Goal: Task Accomplishment & Management: Use online tool/utility

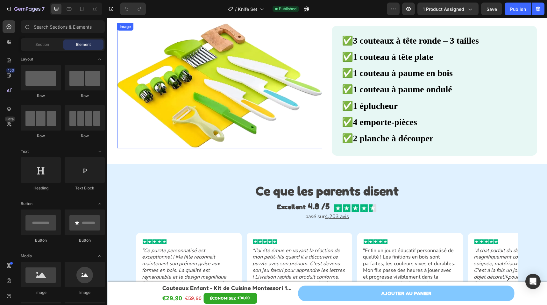
scroll to position [1279, 0]
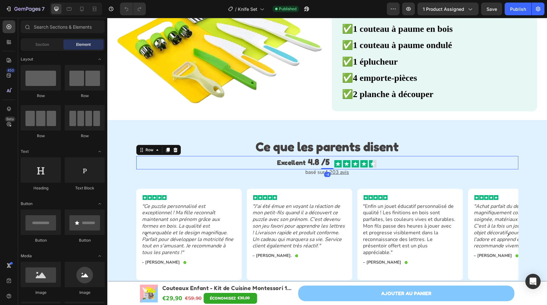
click at [251, 162] on div "Excellent 4.8 /5 Text Block Image Row -4" at bounding box center [327, 162] width 382 height 13
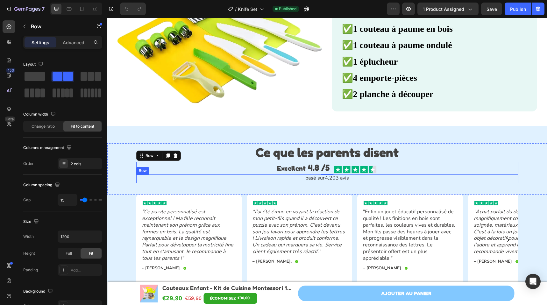
click at [368, 179] on div "basé sur 4,203 avis Text Block Row" at bounding box center [327, 179] width 382 height 9
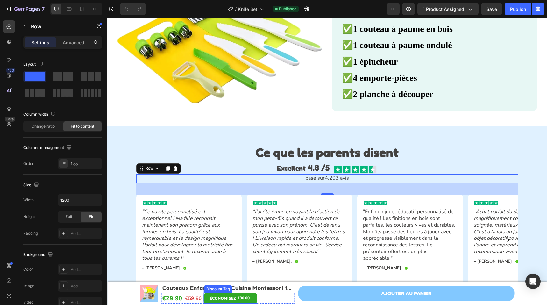
click at [243, 297] on div "€30,00" at bounding box center [243, 298] width 13 height 8
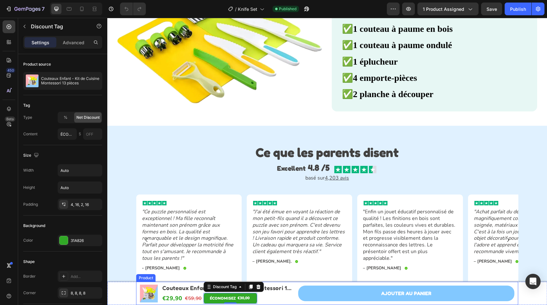
click at [329, 285] on div "AJouter au panier Add to Cart Row" at bounding box center [406, 293] width 216 height 21
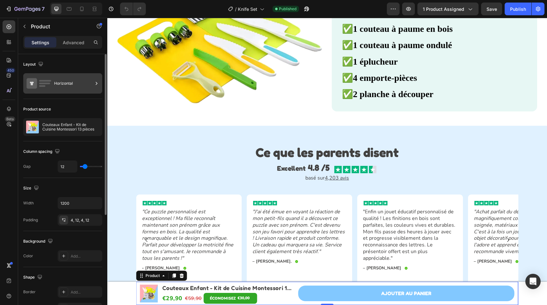
click at [54, 91] on div "Horizontal" at bounding box center [62, 83] width 79 height 20
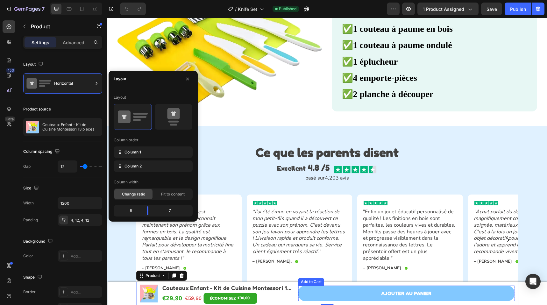
click at [314, 286] on div "AJouter au panier Add to Cart" at bounding box center [406, 294] width 216 height 16
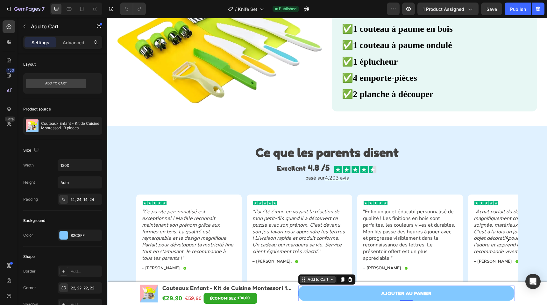
click at [306, 280] on div "Add to Cart" at bounding box center [317, 280] width 23 height 6
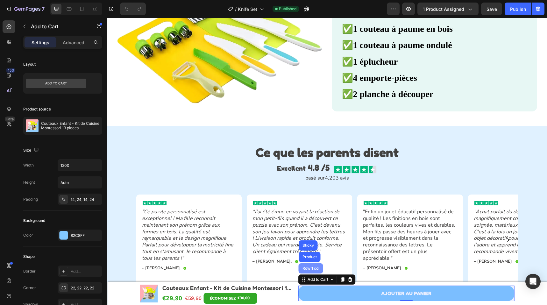
click at [307, 272] on div "Row 1 col" at bounding box center [311, 268] width 25 height 10
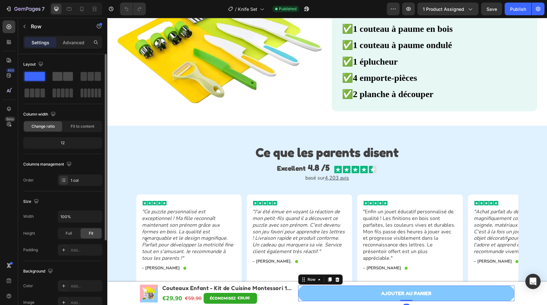
click at [60, 81] on div at bounding box center [62, 76] width 23 height 11
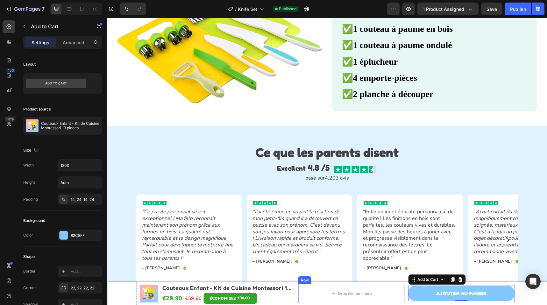
click at [405, 289] on div "Drop element here AJouter au panier Add to Cart 0 Row" at bounding box center [406, 293] width 216 height 19
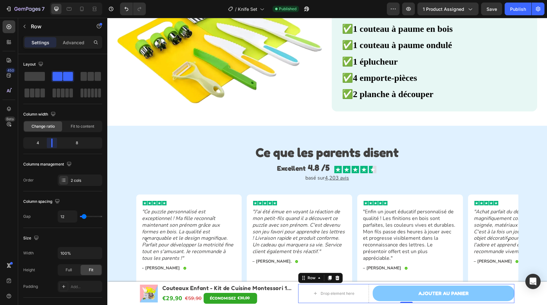
drag, startPoint x: 63, startPoint y: 141, endPoint x: 50, endPoint y: 142, distance: 12.8
click at [50, 0] on body "7 Version history / Knife Set Published Preview 1 product assigned Save Publish…" at bounding box center [273, 0] width 547 height 0
click at [508, 178] on div "basé sur 4,203 avis Text Block Row" at bounding box center [327, 179] width 382 height 9
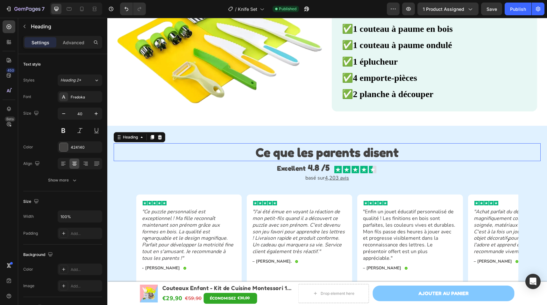
click at [515, 148] on h2 "Ce que les parents disent" at bounding box center [327, 152] width 427 height 18
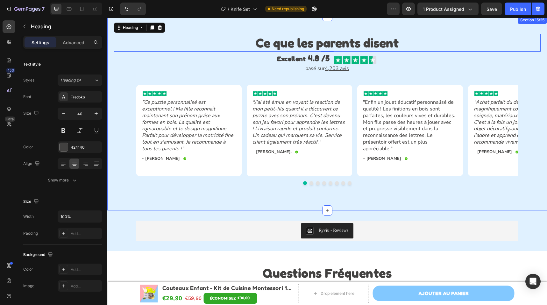
scroll to position [1399, 0]
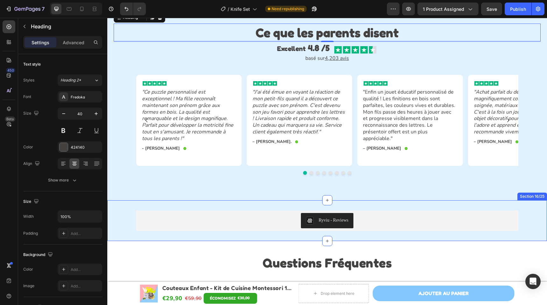
click at [377, 201] on div "Ryviu - Reviews Ryviu Row Section 16/25" at bounding box center [327, 220] width 440 height 41
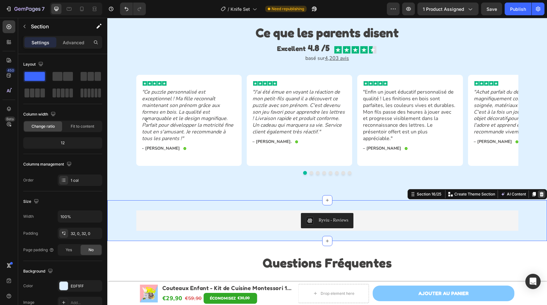
click at [540, 191] on div at bounding box center [542, 195] width 8 height 8
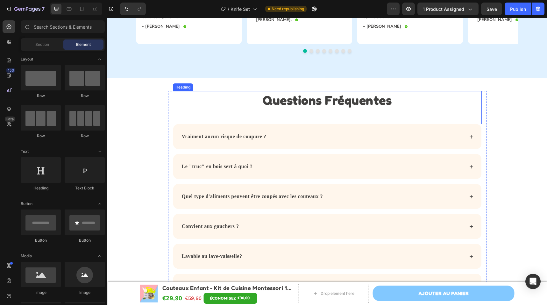
scroll to position [1586, 0]
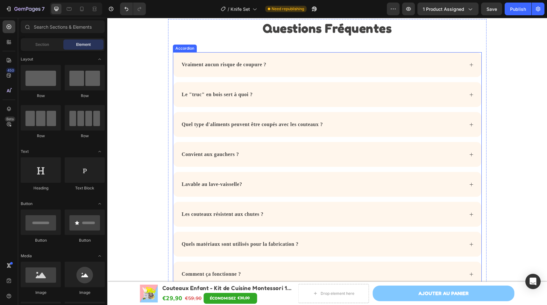
click at [255, 63] on strong "Vraiment aucun risque de coupure ?" at bounding box center [224, 64] width 85 height 5
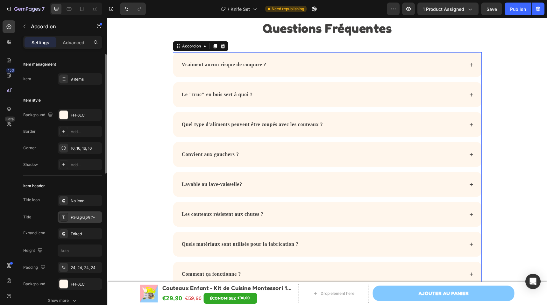
click at [86, 220] on div "Paragraph 1*" at bounding box center [86, 218] width 30 height 6
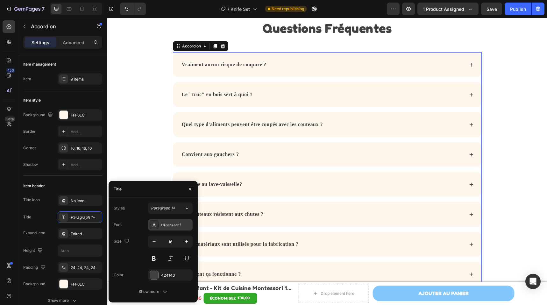
click at [175, 225] on div "Ui-sans-serif" at bounding box center [176, 225] width 30 height 6
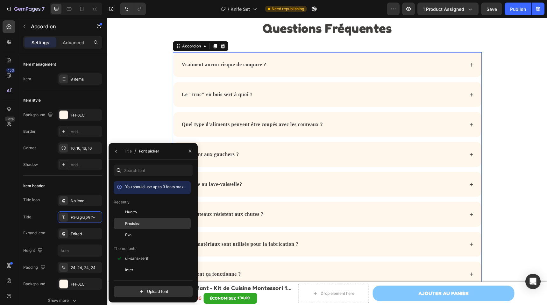
click at [145, 221] on div "Fredoka" at bounding box center [157, 224] width 64 height 6
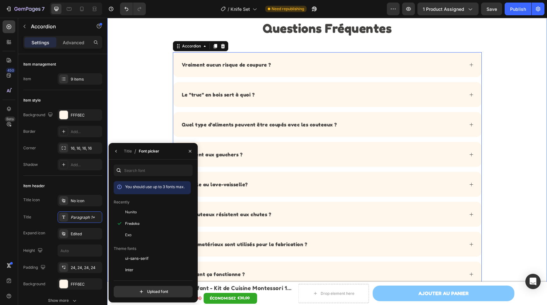
click at [146, 106] on div "Questions Fréquentes Heading Vraiment aucun risque de coupure ? Le "truc" en bo…" at bounding box center [327, 168] width 440 height 298
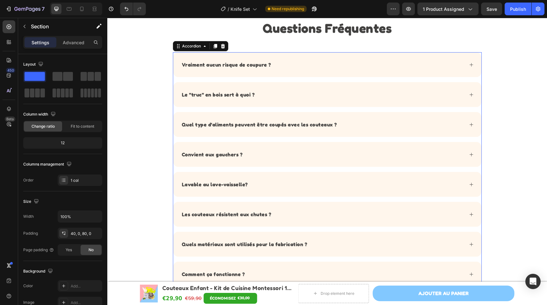
click at [298, 71] on div "Vraiment aucun risque de coupure ?" at bounding box center [327, 64] width 308 height 25
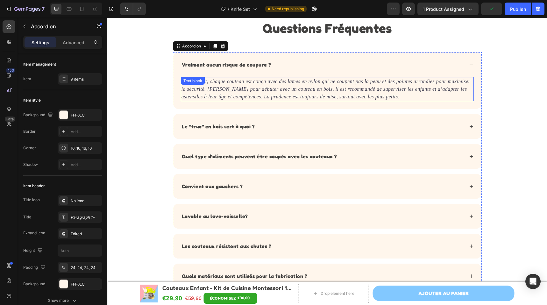
click at [293, 86] on p "Absolument, chaque couteau est conçu avec des lames en nylon qui ne coupent pas…" at bounding box center [328, 89] width 292 height 23
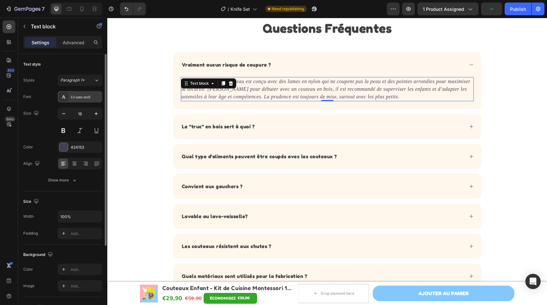
click at [83, 92] on div "Ui-sans-serif" at bounding box center [80, 96] width 45 height 11
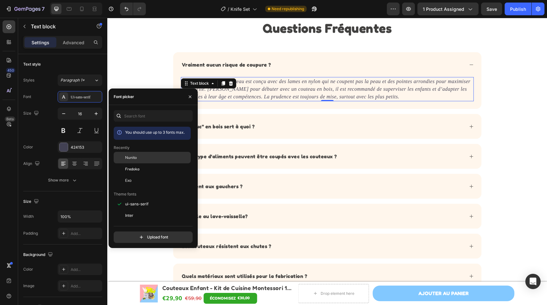
click at [147, 157] on div "Nunito" at bounding box center [157, 158] width 64 height 6
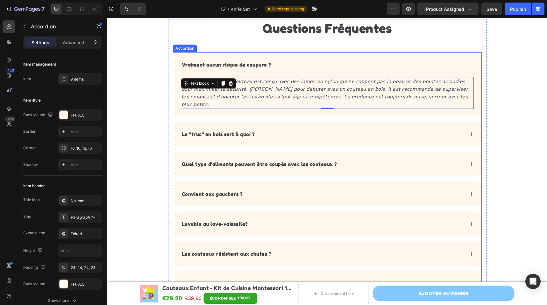
click at [298, 129] on div "Le "truc" en bois sert à quoi ?" at bounding box center [322, 134] width 283 height 10
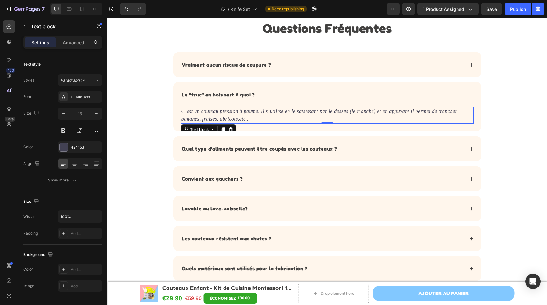
click at [263, 119] on p "C’est un couteau pression à paume. Il s’utilise en le saisissant par le dessus …" at bounding box center [328, 115] width 292 height 15
click at [96, 97] on div "Ui-sans-serif" at bounding box center [86, 97] width 30 height 6
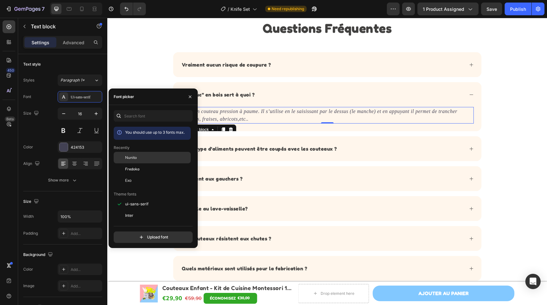
click at [145, 155] on div "Nunito" at bounding box center [152, 157] width 77 height 11
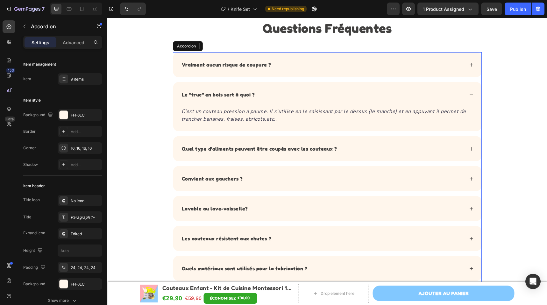
click at [295, 152] on p "Quel type d'aliments peuvent être coupés avec les couteaux ?" at bounding box center [259, 149] width 155 height 8
click at [358, 151] on div "Quel type d'aliments peuvent être coupés avec les couteaux ?" at bounding box center [322, 149] width 283 height 10
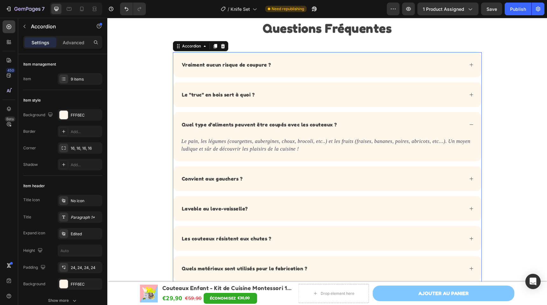
drag, startPoint x: 280, startPoint y: 148, endPoint x: 272, endPoint y: 148, distance: 7.4
click at [279, 148] on icon "Le pain, les légumes (courgettes, aubergines, choux, brocoli, etc..) et les fru…" at bounding box center [326, 145] width 289 height 13
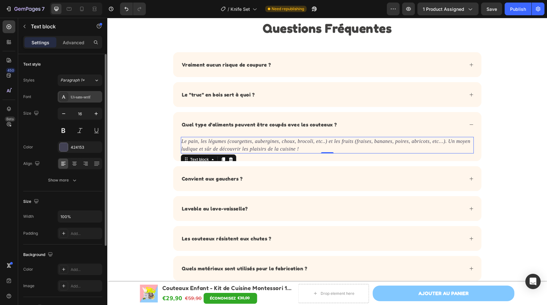
click at [87, 100] on div "Ui-sans-serif" at bounding box center [80, 96] width 45 height 11
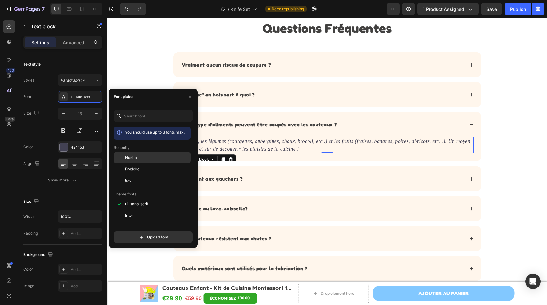
drag, startPoint x: 135, startPoint y: 153, endPoint x: 169, endPoint y: 157, distance: 34.1
click at [135, 153] on div "Nunito" at bounding box center [152, 157] width 77 height 11
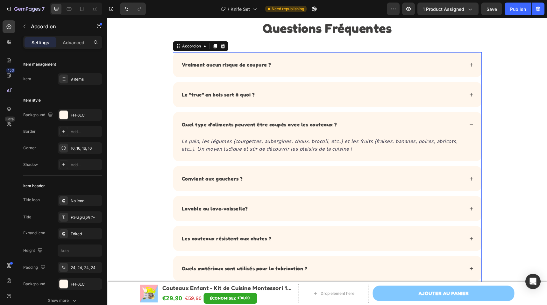
click at [329, 177] on div "Convient aux gauchers ?" at bounding box center [322, 179] width 283 height 10
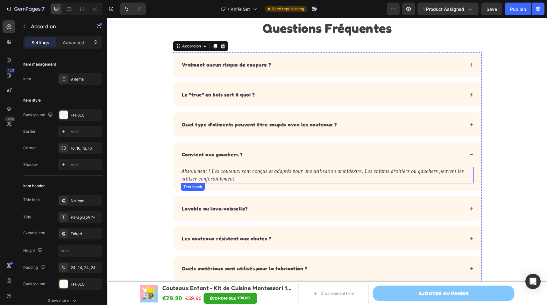
click at [278, 169] on icon "Absolument ! Les couteaux sont conçus et adaptés pour une utilisation ambidextr…" at bounding box center [323, 175] width 283 height 13
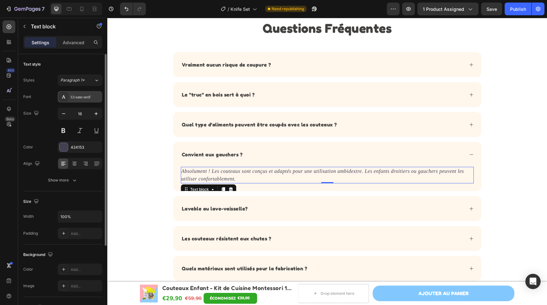
click at [83, 97] on div "Ui-sans-serif" at bounding box center [86, 97] width 30 height 6
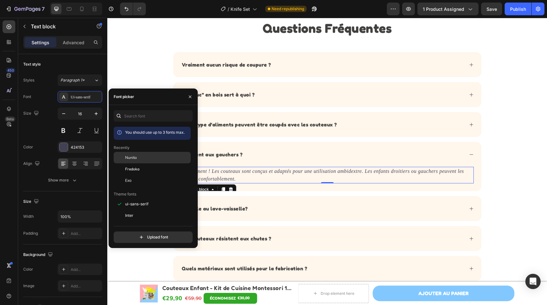
click at [140, 156] on div "Nunito" at bounding box center [157, 158] width 64 height 6
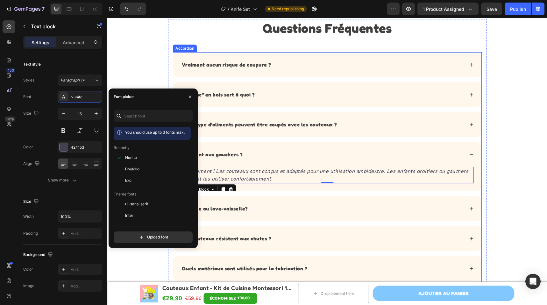
click at [313, 202] on div "Lavable au lave-vaisselle?" at bounding box center [327, 208] width 308 height 25
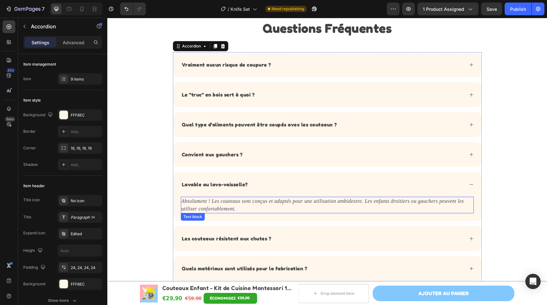
click at [282, 210] on p "Absolument ! Les couteaux sont conçus et adaptés pour une utilisation ambidextr…" at bounding box center [328, 205] width 292 height 15
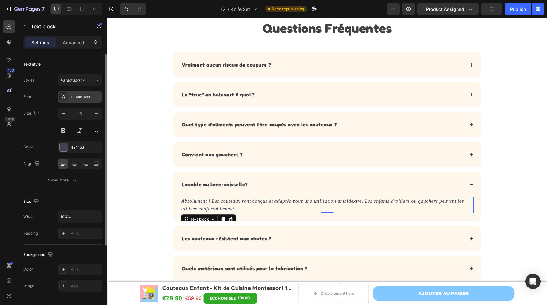
click at [90, 102] on div "Ui-sans-serif" at bounding box center [80, 96] width 45 height 11
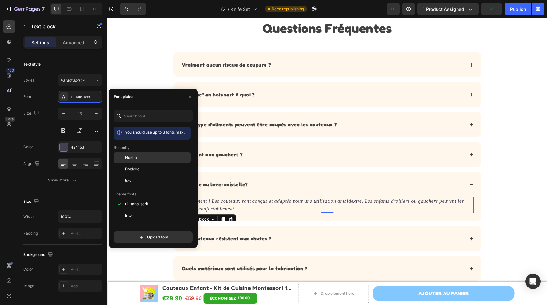
click at [137, 161] on div "Nunito" at bounding box center [152, 157] width 77 height 11
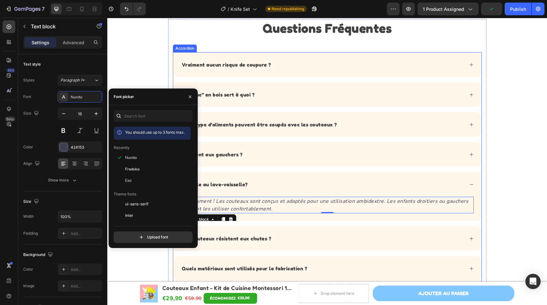
click at [293, 245] on div "Les couteaux résistent aux chutes ?" at bounding box center [327, 238] width 308 height 25
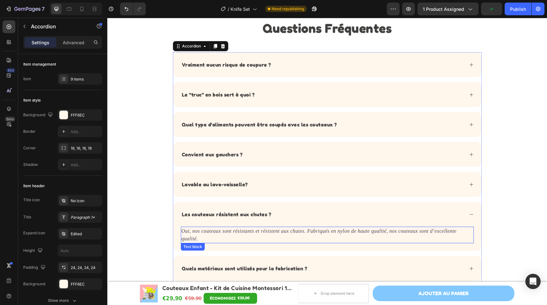
click at [255, 239] on p "Oui, nos couteaux sont résistants et résistent aux chutes. Fabriqués en nylon d…" at bounding box center [328, 234] width 292 height 15
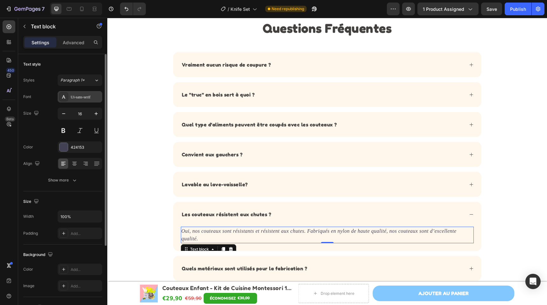
click at [89, 98] on div "Ui-sans-serif" at bounding box center [86, 97] width 30 height 6
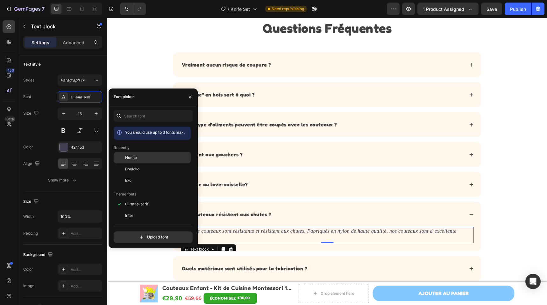
click at [141, 156] on div "Nunito" at bounding box center [157, 158] width 64 height 6
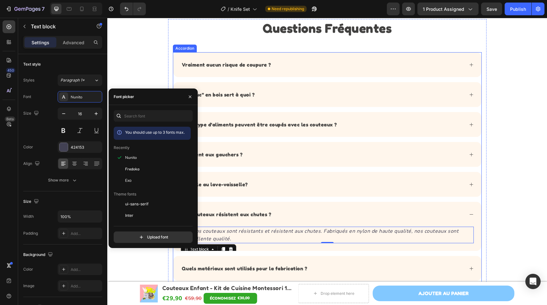
scroll to position [1679, 0]
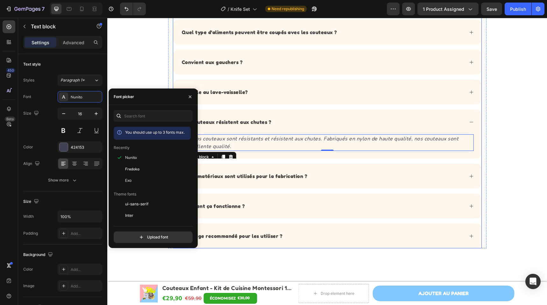
click at [295, 181] on div "Quels matériaux sont utilisés pour la fabrication ?" at bounding box center [245, 176] width 128 height 10
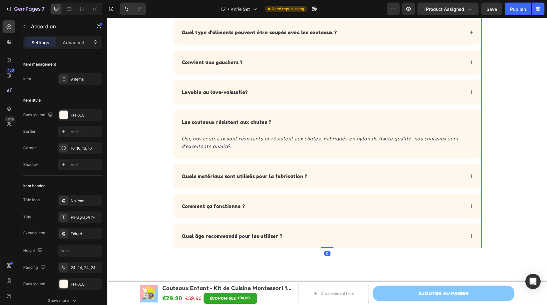
click at [334, 182] on div "Quels matériaux sont utilisés pour la fabrication ?" at bounding box center [327, 176] width 308 height 25
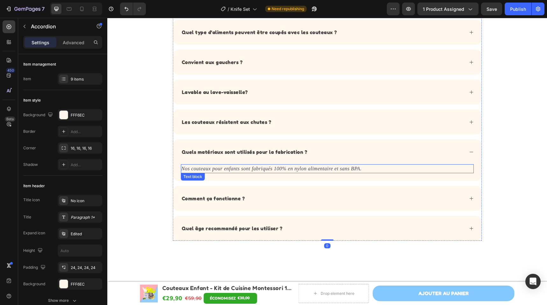
click at [248, 172] on p "Nos couteaux pour enfants sont fabriqués 100% en nylon alimentaire et sans BPA." at bounding box center [328, 169] width 292 height 8
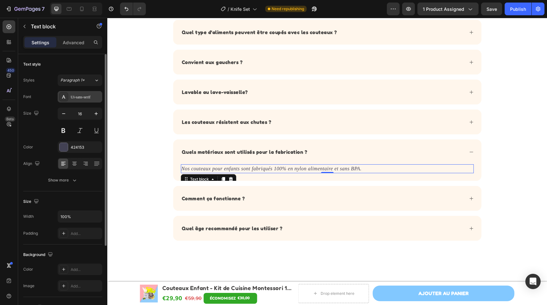
click at [71, 91] on div "Ui-sans-serif" at bounding box center [80, 96] width 45 height 11
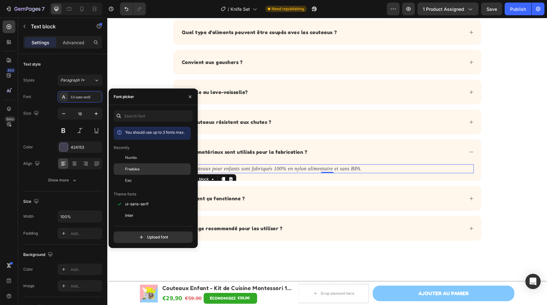
drag, startPoint x: 131, startPoint y: 159, endPoint x: 189, endPoint y: 166, distance: 58.1
click at [131, 159] on span "Nunito" at bounding box center [131, 158] width 12 height 6
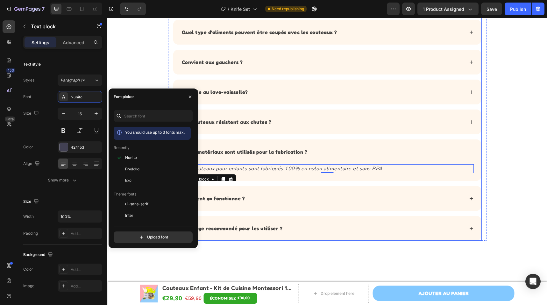
click at [302, 201] on div "Comment ça fonctionne ?" at bounding box center [322, 199] width 283 height 10
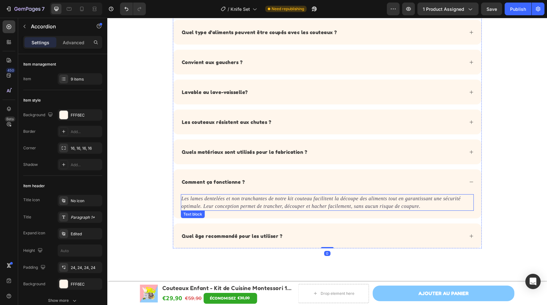
click at [261, 201] on icon "Les lames dentelées et non tranchantes de notre kit couteau facilitent la décou…" at bounding box center [321, 202] width 279 height 13
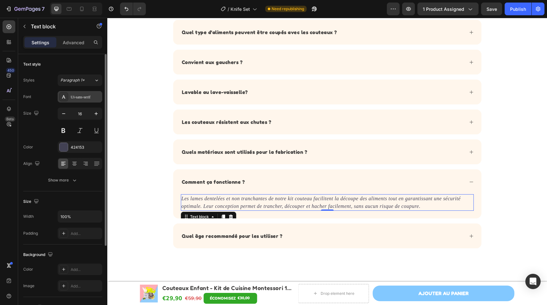
click at [88, 97] on div "Ui-sans-serif" at bounding box center [86, 97] width 30 height 6
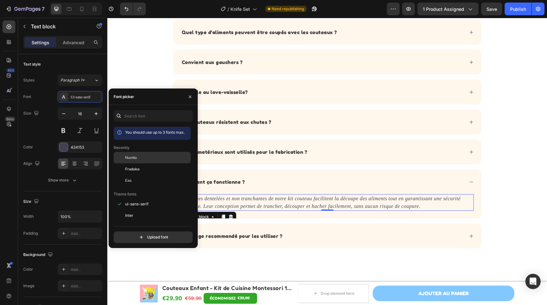
drag, startPoint x: 138, startPoint y: 153, endPoint x: 144, endPoint y: 155, distance: 7.1
click at [138, 153] on div "Nunito" at bounding box center [152, 157] width 77 height 11
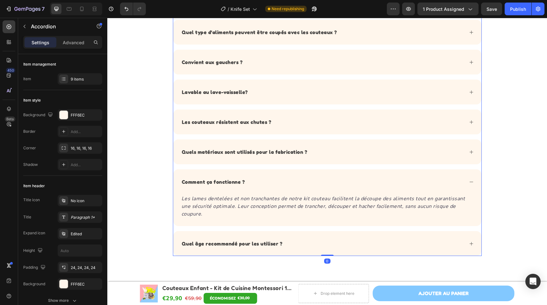
click at [284, 231] on div "Quel âge recommandé pour les utiliser ?" at bounding box center [327, 243] width 308 height 25
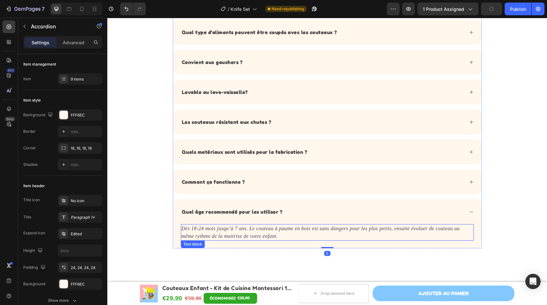
drag, startPoint x: 290, startPoint y: 232, endPoint x: 285, endPoint y: 230, distance: 5.3
click at [290, 232] on p "Dès 18-24 mois jusqu’à 7 ans. Le couteau à paume en bois est sans dangers pour …" at bounding box center [328, 232] width 292 height 15
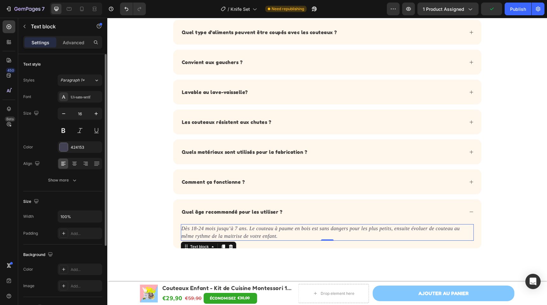
click at [81, 105] on div "Font Ui-sans-serif Size 16 Color 424153 Align Show more" at bounding box center [62, 138] width 79 height 95
click at [82, 103] on div "Font Ui-sans-serif Size 16 Color 424153 Align Show more" at bounding box center [62, 138] width 79 height 95
click at [97, 101] on div "Ui-sans-serif" at bounding box center [80, 96] width 45 height 11
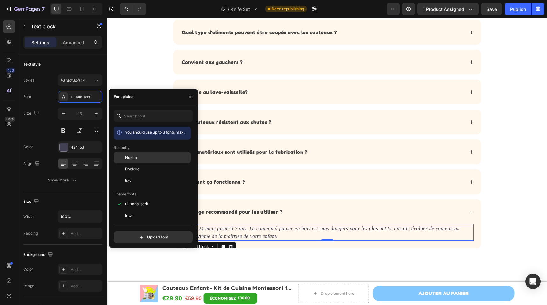
click at [142, 155] on div "Nunito" at bounding box center [157, 158] width 64 height 6
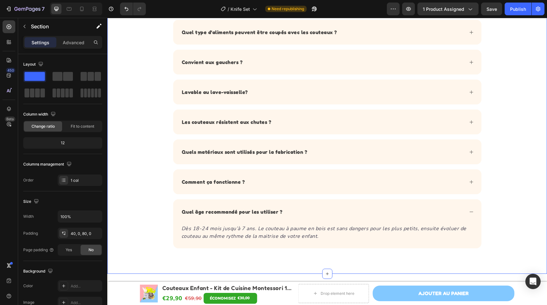
click at [280, 250] on div "Questions Fréquentes Heading Vraiment aucun risque de coupure ? Le "truc" en bo…" at bounding box center [327, 94] width 440 height 360
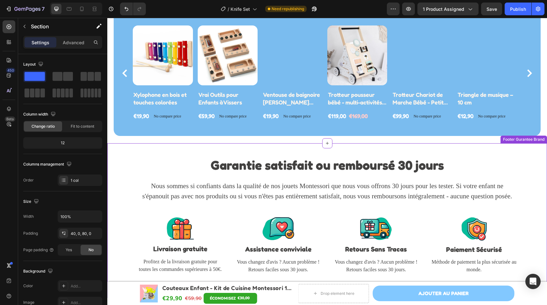
scroll to position [1959, 0]
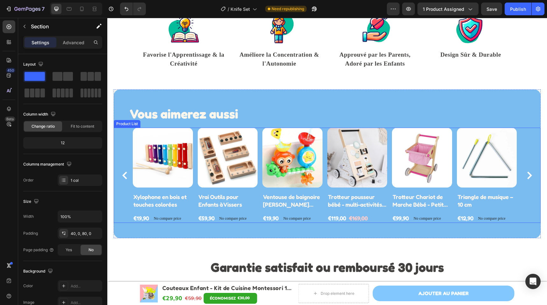
click at [261, 139] on div "Product Images Xylophone en bois et touches colorées Product Title €19,90 Produ…" at bounding box center [327, 175] width 389 height 95
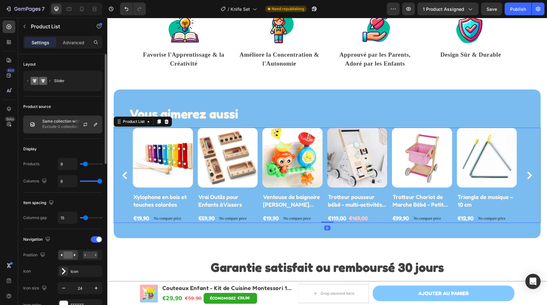
click at [81, 121] on div at bounding box center [88, 124] width 28 height 17
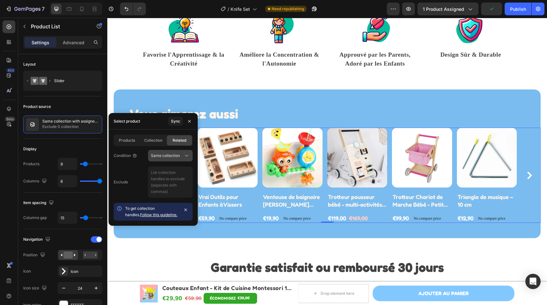
click at [175, 154] on span "Same collection" at bounding box center [165, 155] width 29 height 5
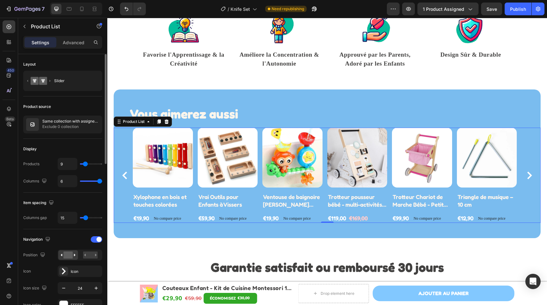
click at [75, 106] on div "Product source" at bounding box center [62, 107] width 79 height 10
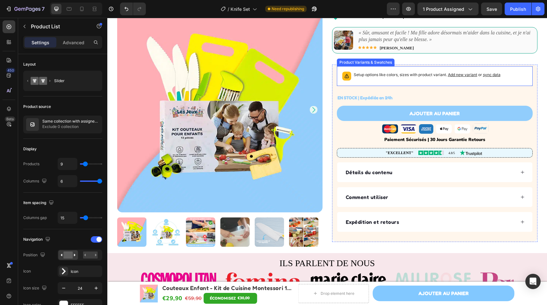
scroll to position [169, 0]
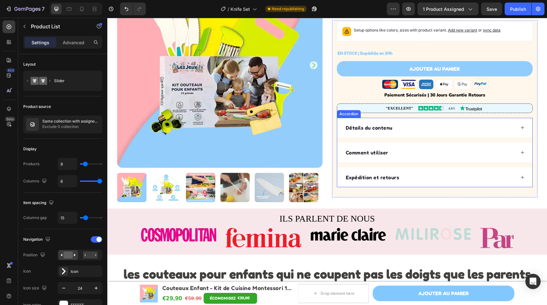
click at [430, 126] on div "Détails du contenu" at bounding box center [434, 128] width 195 height 20
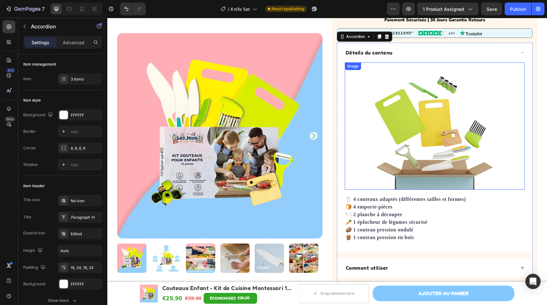
scroll to position [277, 0]
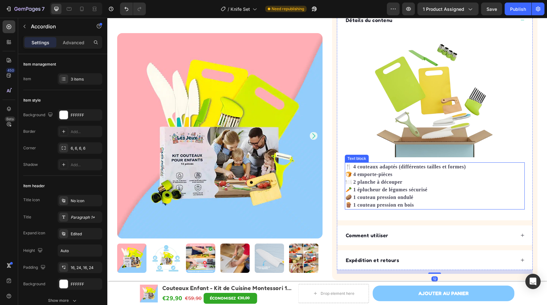
click at [420, 165] on p "🍴 4 couteaux adaptés (différentes tailles et formes) 🍞 4 emporte-pièces 🍽️ 2 pl…" at bounding box center [435, 186] width 179 height 46
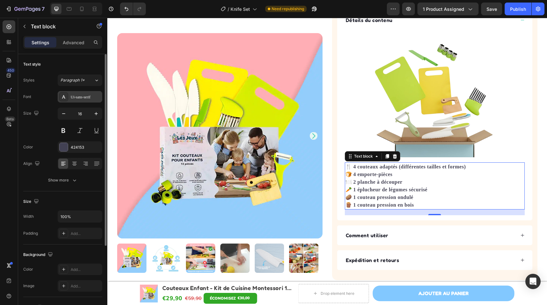
click at [76, 97] on div "Ui-sans-serif" at bounding box center [86, 97] width 30 height 6
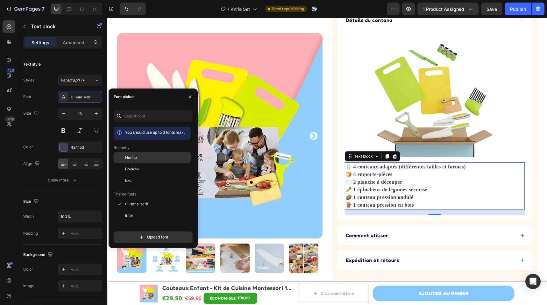
drag, startPoint x: 145, startPoint y: 160, endPoint x: 93, endPoint y: 143, distance: 54.1
click at [145, 160] on div "Nunito" at bounding box center [157, 158] width 64 height 6
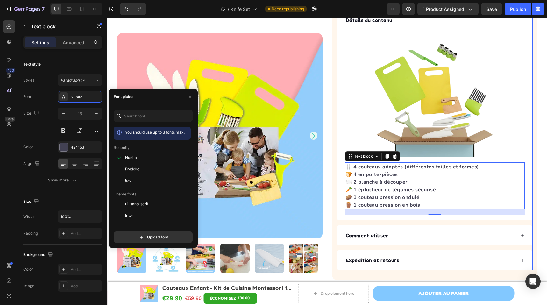
click at [387, 231] on div "Comment utiliser" at bounding box center [430, 236] width 170 height 10
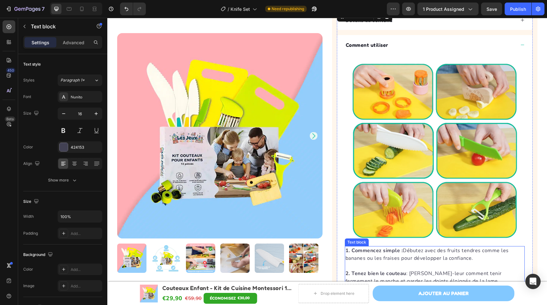
click at [382, 258] on p "1. Commencez simple : Débutez avec des fruits tendres comme les bananes ou les …" at bounding box center [435, 258] width 179 height 23
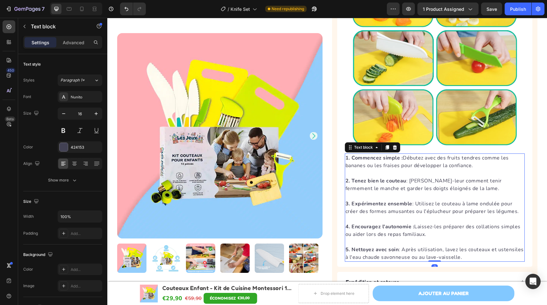
scroll to position [500, 0]
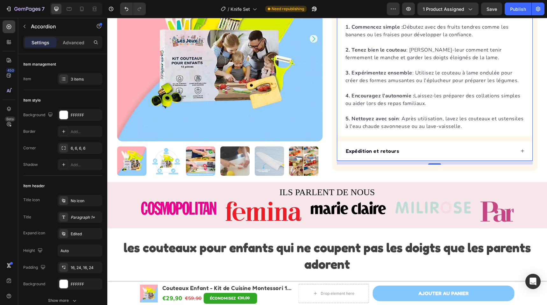
click at [424, 146] on div "Expédition et retours" at bounding box center [430, 151] width 170 height 10
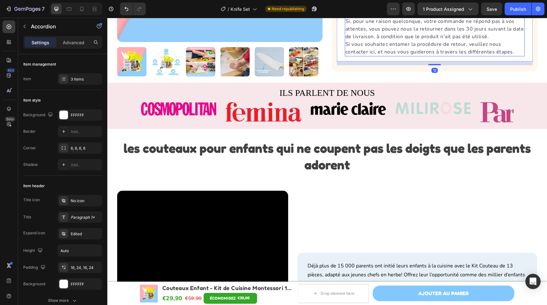
scroll to position [479, 0]
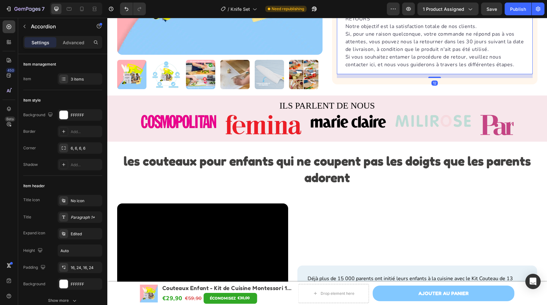
click at [378, 42] on p "RETOURS Notre objectif est la satisfaction totale de nos clients. Si, pour une …" at bounding box center [435, 30] width 179 height 46
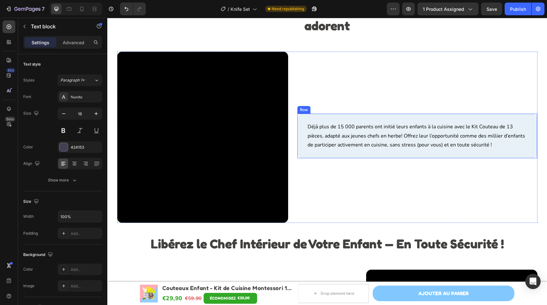
scroll to position [767, 0]
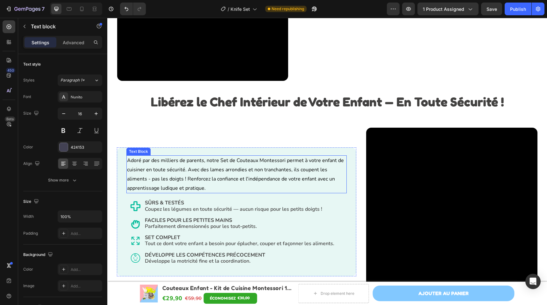
click at [261, 192] on p "Adoré par des milliers de parents, notre Set de Couteaux Montessori permet à vo…" at bounding box center [236, 174] width 219 height 37
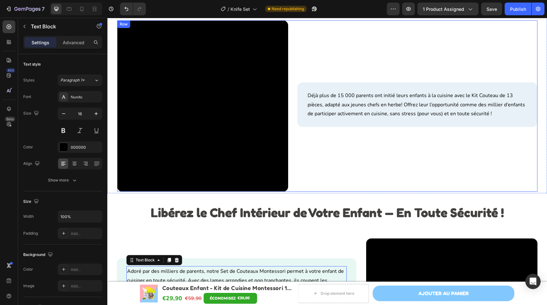
scroll to position [590, 0]
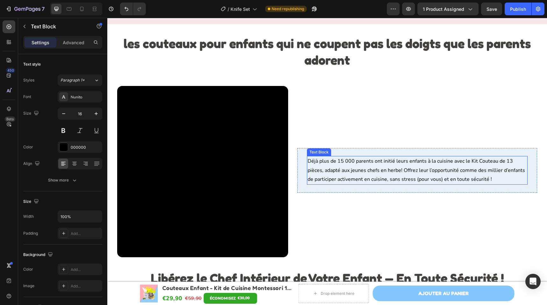
click at [363, 160] on p "Déjà plus de 15 000 parents ont initié leurs enfants à la cuisine avec le Kit C…" at bounding box center [417, 170] width 219 height 27
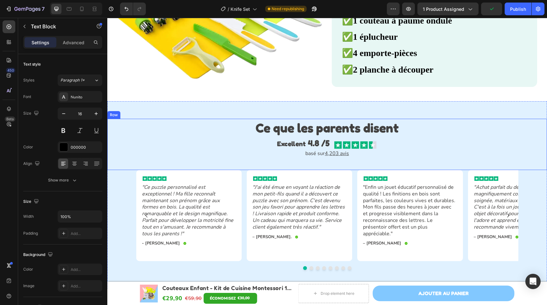
scroll to position [1410, 0]
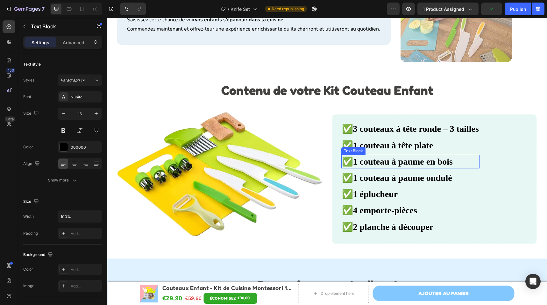
click at [412, 157] on strong "1 couteau à paume en bois" at bounding box center [403, 162] width 100 height 10
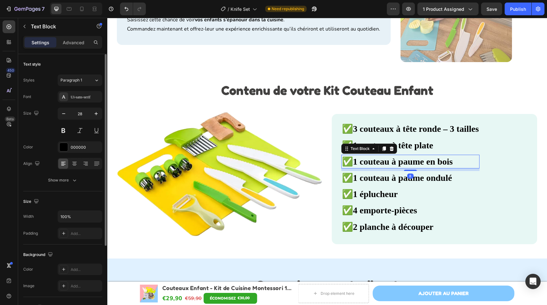
click at [98, 103] on div "Font Ui-sans-serif Size 28 Color 000000 Align Show more" at bounding box center [62, 138] width 79 height 95
click at [90, 101] on div "Ui-sans-serif" at bounding box center [80, 96] width 45 height 11
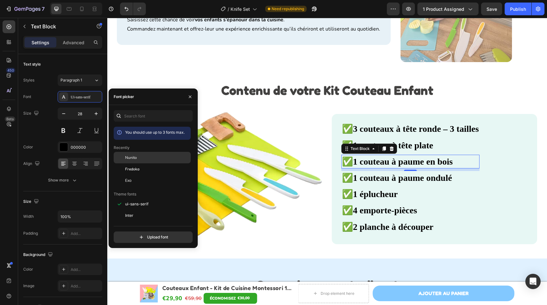
click at [143, 156] on div "Nunito" at bounding box center [157, 158] width 64 height 6
drag, startPoint x: 446, startPoint y: 145, endPoint x: 419, endPoint y: 143, distance: 26.8
click at [446, 145] on p "✅ 1 couteau à tête plate" at bounding box center [410, 145] width 137 height 12
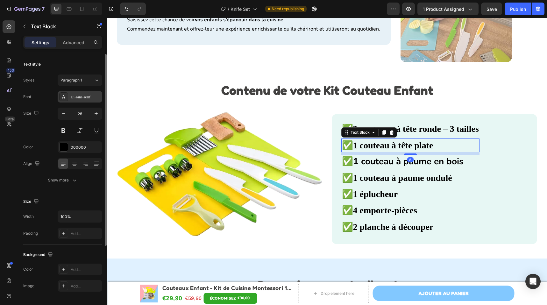
click at [89, 102] on div "Ui-sans-serif" at bounding box center [80, 96] width 45 height 11
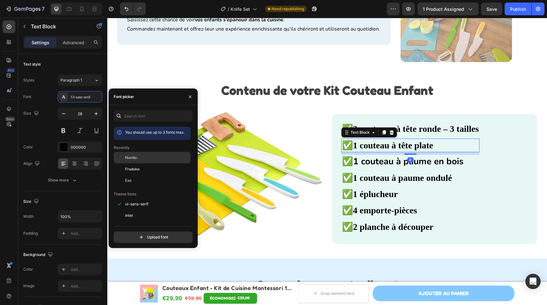
click at [142, 153] on div "Nunito" at bounding box center [152, 157] width 77 height 11
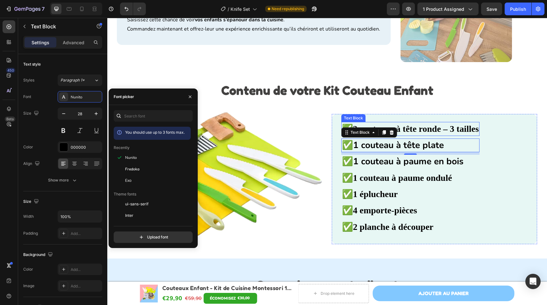
click at [412, 128] on strong "3 couteaux à tête ronde – 3 tailles" at bounding box center [416, 129] width 126 height 10
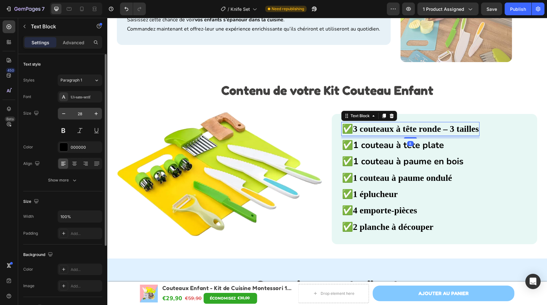
click at [83, 114] on input "28" at bounding box center [79, 113] width 21 height 11
click at [93, 102] on div "Ui-sans-serif" at bounding box center [80, 96] width 45 height 11
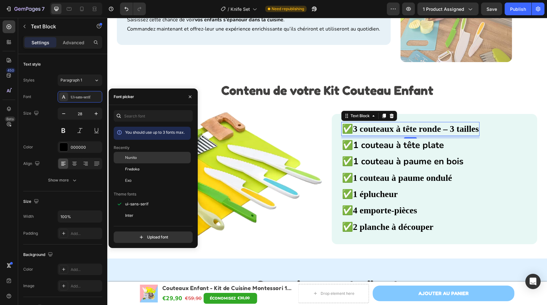
click at [140, 155] on div "Nunito" at bounding box center [157, 158] width 64 height 6
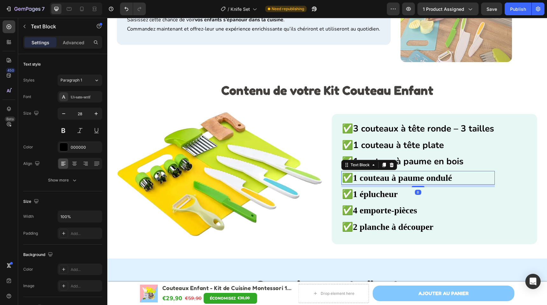
click at [379, 173] on strong "1 couteau à paume ondulé" at bounding box center [402, 178] width 99 height 10
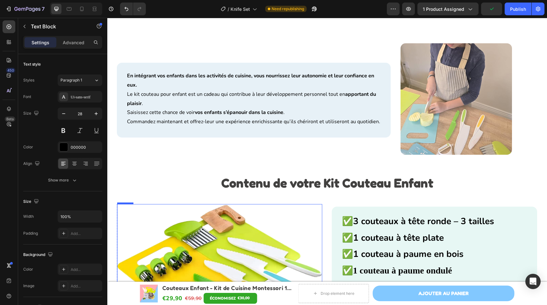
scroll to position [1443, 0]
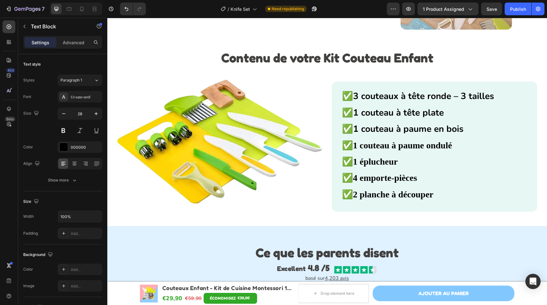
click at [384, 154] on div "✅ 3 couteaux à tête ronde – 3 tailles Text Block ✅ 1 couteau à tête plate Text …" at bounding box center [419, 147] width 154 height 114
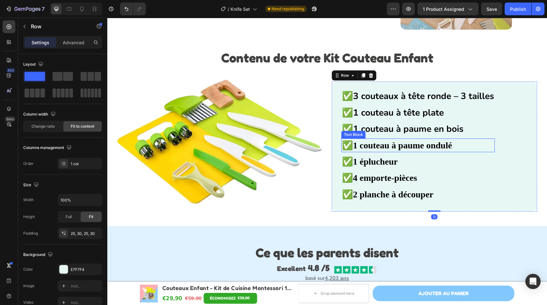
click at [385, 151] on p "✅ 1 couteau à paume ondulé" at bounding box center [418, 145] width 152 height 12
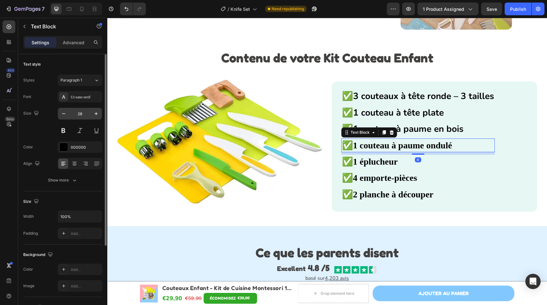
click at [78, 114] on input "28" at bounding box center [79, 113] width 21 height 11
click at [80, 112] on input "28" at bounding box center [79, 113] width 21 height 11
click at [83, 113] on input "28" at bounding box center [79, 113] width 21 height 11
click at [82, 113] on input "28" at bounding box center [79, 113] width 21 height 11
drag, startPoint x: 83, startPoint y: 113, endPoint x: 64, endPoint y: 114, distance: 18.2
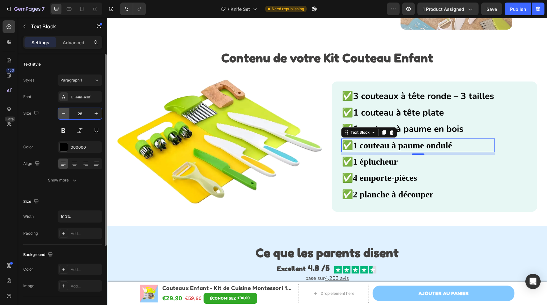
click at [64, 114] on div "28" at bounding box center [80, 113] width 44 height 11
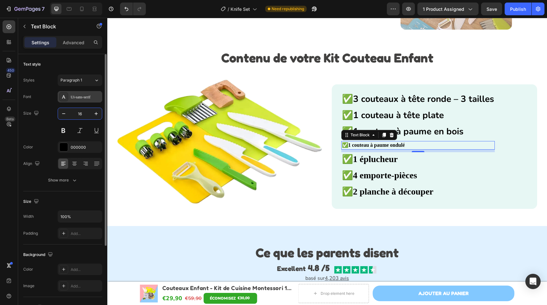
click at [82, 97] on div "Ui-sans-serif" at bounding box center [86, 97] width 30 height 6
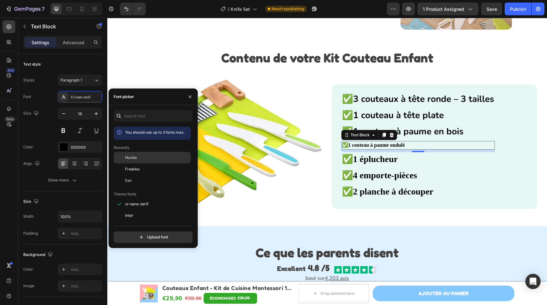
click at [147, 155] on div "Nunito" at bounding box center [157, 158] width 64 height 6
click at [97, 116] on icon "button" at bounding box center [96, 114] width 6 height 6
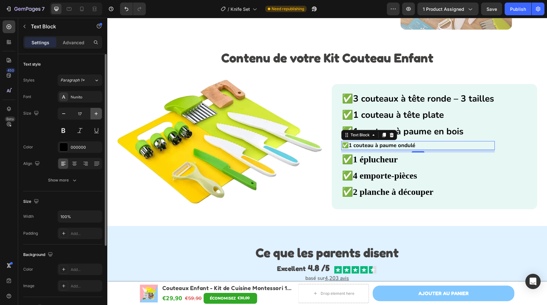
click at [96, 115] on icon "button" at bounding box center [96, 113] width 3 height 3
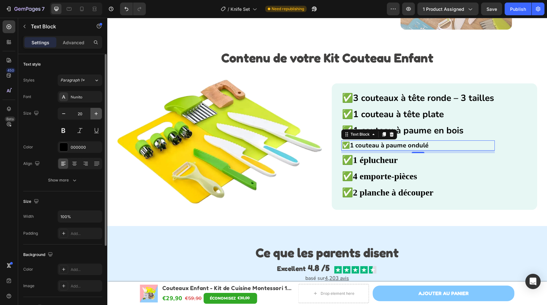
click at [96, 115] on icon "button" at bounding box center [96, 113] width 3 height 3
click at [61, 113] on icon "button" at bounding box center [64, 114] width 6 height 6
type input "20"
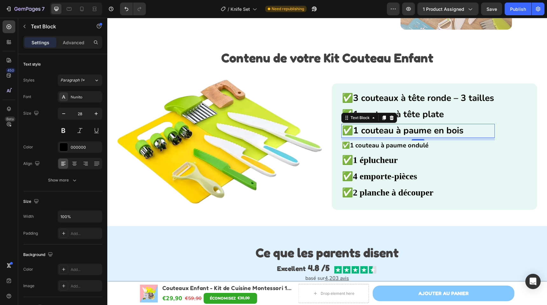
click at [444, 127] on strong "1 couteau à paume en bois" at bounding box center [408, 131] width 111 height 12
click at [86, 112] on input "28" at bounding box center [79, 113] width 21 height 11
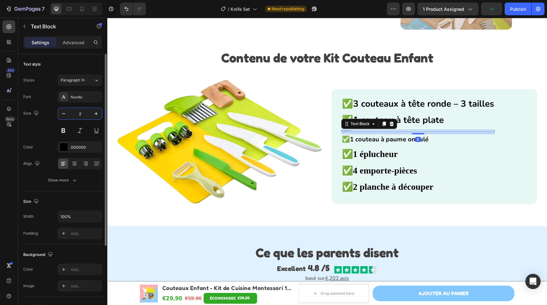
type input "20"
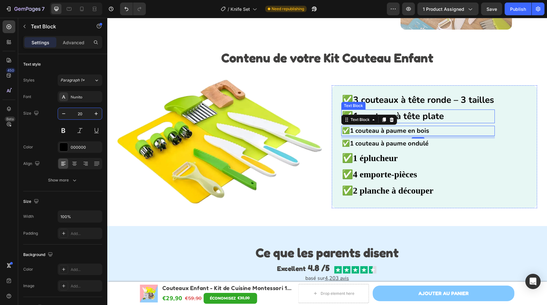
click at [436, 118] on strong "1 couteau à tête plate" at bounding box center [398, 116] width 91 height 12
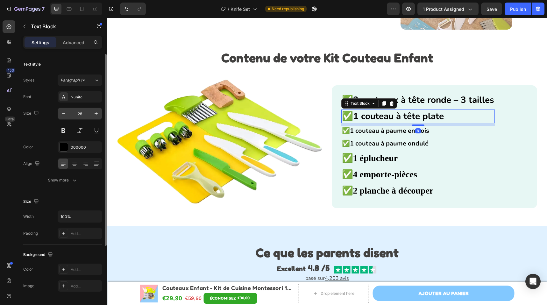
click at [87, 112] on input "28" at bounding box center [79, 113] width 21 height 11
type input "20"
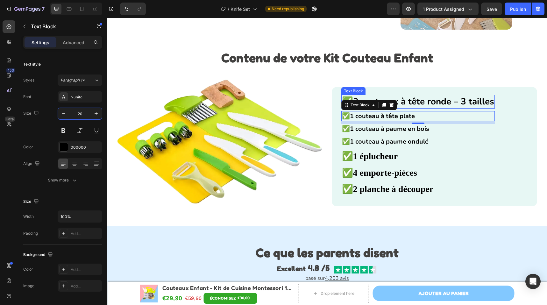
click at [437, 96] on strong "3 couteaux à tête ronde – 3 tailles" at bounding box center [423, 102] width 141 height 12
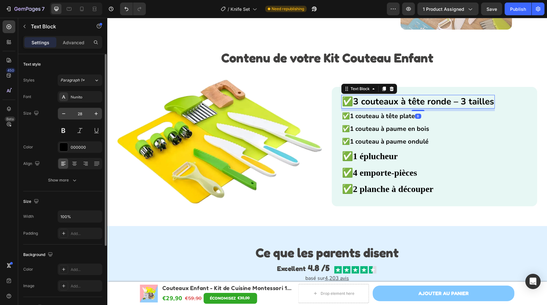
click at [73, 111] on input "28" at bounding box center [79, 113] width 21 height 11
type input "20"
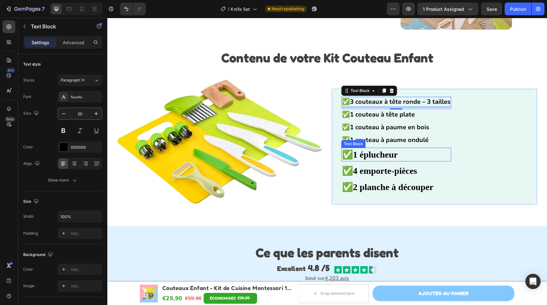
click at [411, 157] on p "✅ 1 éplucheur" at bounding box center [396, 154] width 109 height 12
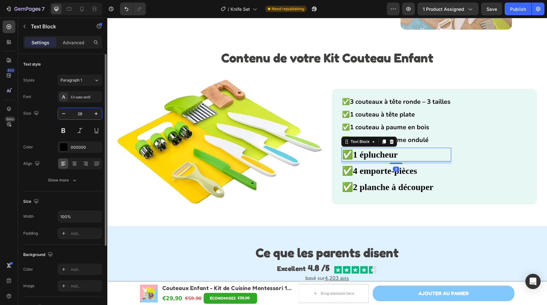
click at [83, 112] on input "28" at bounding box center [79, 113] width 21 height 11
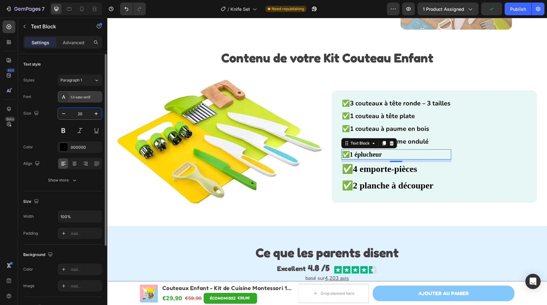
type input "20"
click at [79, 95] on div "Ui-sans-serif" at bounding box center [86, 97] width 30 height 6
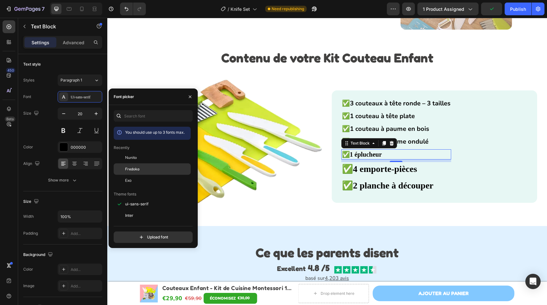
click at [129, 168] on span "Fredoka" at bounding box center [132, 169] width 14 height 6
drag, startPoint x: 145, startPoint y: 158, endPoint x: 157, endPoint y: 160, distance: 11.9
click at [145, 158] on div "Nunito" at bounding box center [157, 158] width 64 height 6
click at [442, 169] on p "✅ 4 emporte-pièces" at bounding box center [396, 169] width 109 height 12
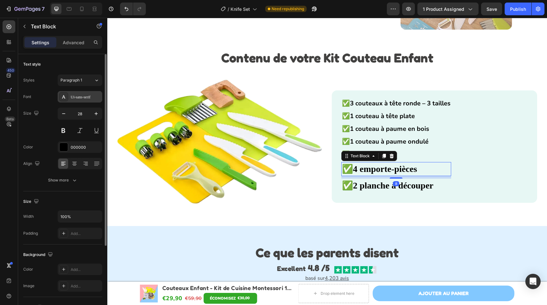
click at [89, 99] on div "Ui-sans-serif" at bounding box center [86, 97] width 30 height 6
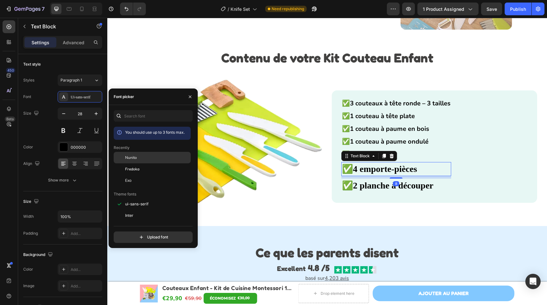
click at [138, 153] on div "Nunito" at bounding box center [152, 157] width 77 height 11
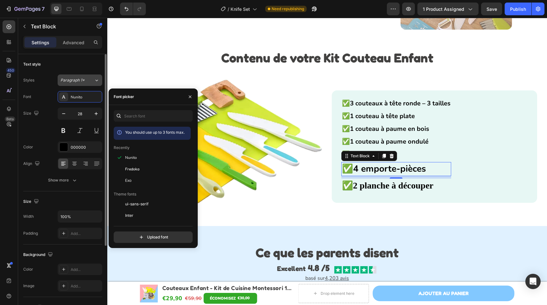
click at [84, 83] on button "Paragraph 1*" at bounding box center [80, 80] width 45 height 11
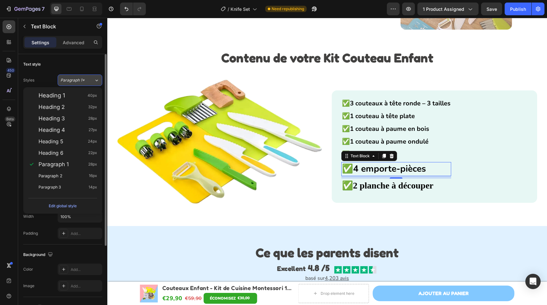
click at [84, 78] on span "Paragraph 1*" at bounding box center [73, 80] width 24 height 6
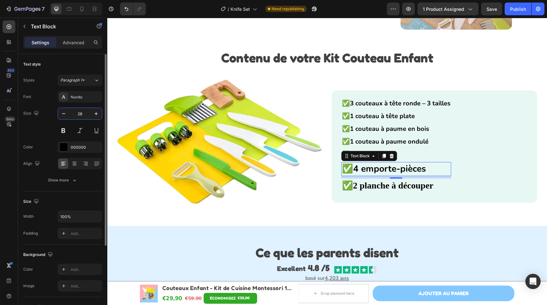
click at [85, 114] on input "28" at bounding box center [79, 113] width 21 height 11
type input "20"
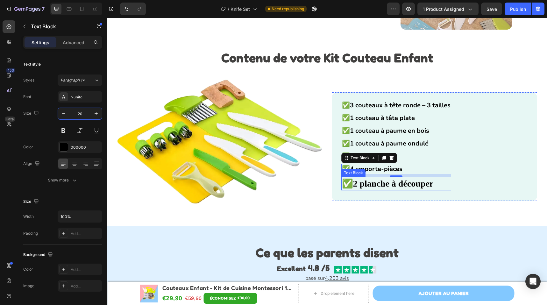
click at [400, 184] on strong "2 planche à découper" at bounding box center [393, 184] width 81 height 10
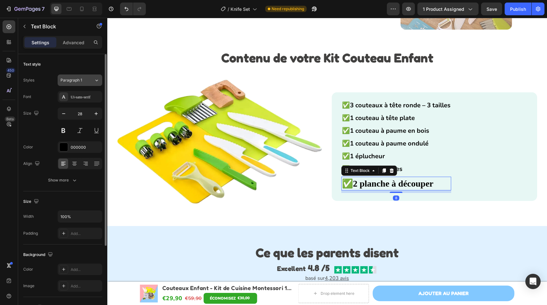
click at [87, 82] on div "Paragraph 1" at bounding box center [77, 80] width 33 height 6
click at [74, 66] on div "Text style" at bounding box center [62, 64] width 79 height 10
click at [96, 99] on div "Ui-sans-serif" at bounding box center [86, 97] width 30 height 6
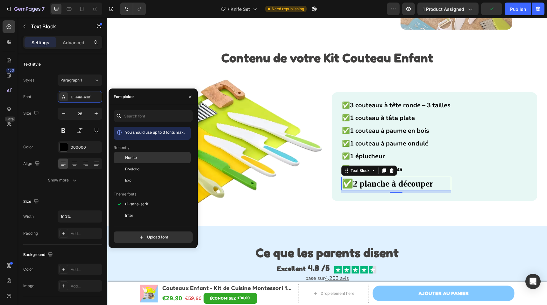
click at [142, 158] on div "Nunito" at bounding box center [157, 158] width 64 height 6
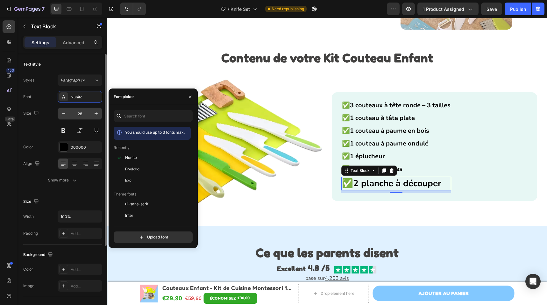
click at [85, 115] on input "28" at bounding box center [79, 113] width 21 height 11
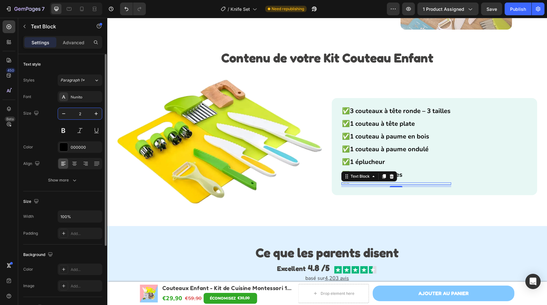
type input "20"
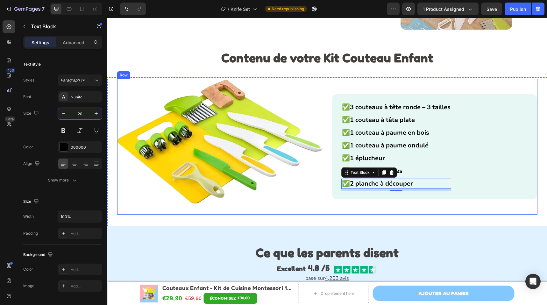
click at [347, 205] on div "✅ 3 couteaux à tête ronde – 3 tailles Text Block ✅ 1 couteau à tête plate Text …" at bounding box center [434, 147] width 205 height 136
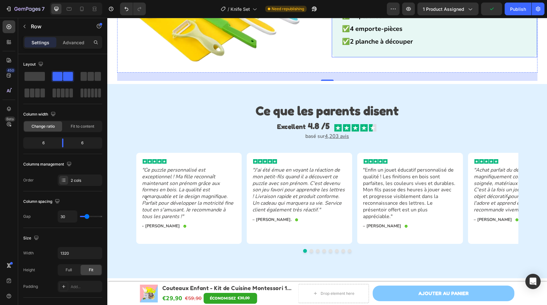
scroll to position [1589, 0]
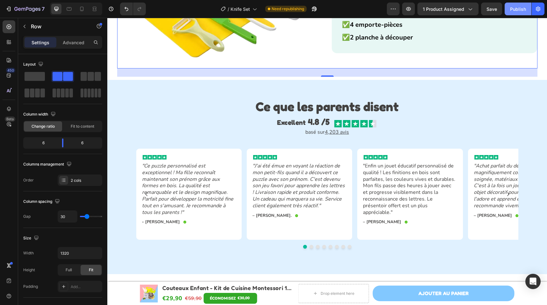
click at [518, 12] on div "Publish" at bounding box center [518, 9] width 16 height 7
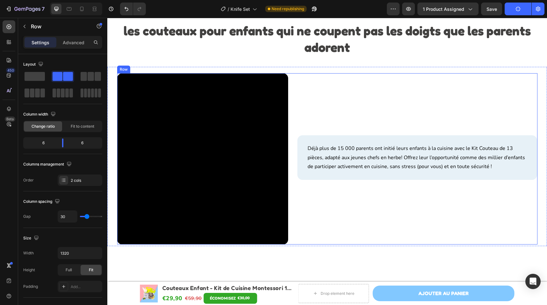
scroll to position [254, 0]
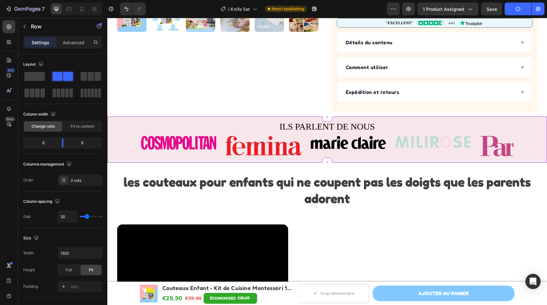
click at [357, 126] on p "ILS PARLENT DE NOUS" at bounding box center [327, 126] width 439 height 12
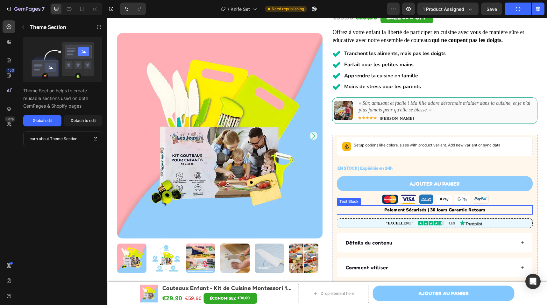
scroll to position [21, 0]
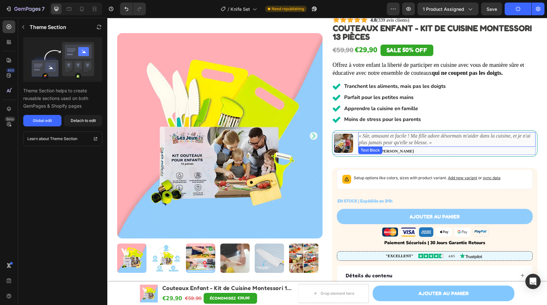
click at [414, 136] on icon "« Sûr, amusant et facile ! Ma fille adore désormais m'aider dans la cuisine, et…" at bounding box center [445, 139] width 172 height 12
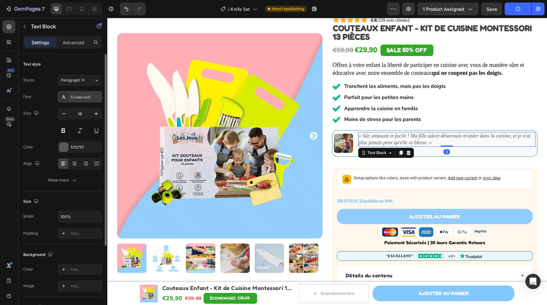
click at [86, 97] on div "Ui-sans-serif" at bounding box center [86, 97] width 30 height 6
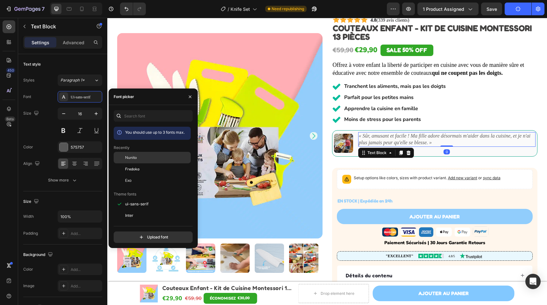
click at [161, 158] on div "Nunito" at bounding box center [157, 158] width 64 height 6
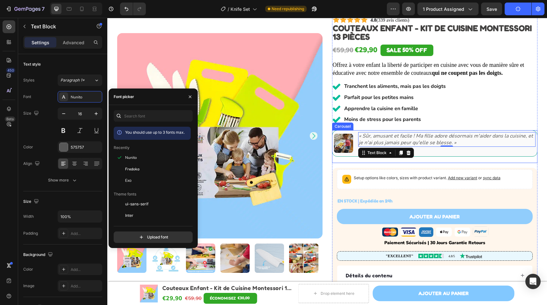
click at [524, 144] on icon "Carousel Next Arrow" at bounding box center [527, 147] width 6 height 6
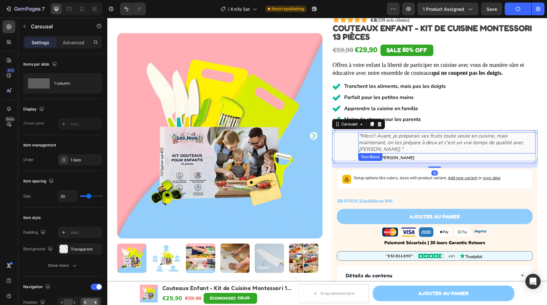
click at [385, 135] on icon ""Merci ! Avant, je préparais ses fruits toute seule en cuisine, mais maintenant…" at bounding box center [441, 143] width 164 height 20
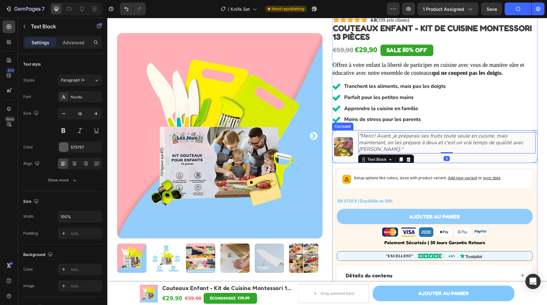
click at [525, 144] on icon "Carousel Next Arrow" at bounding box center [527, 147] width 6 height 6
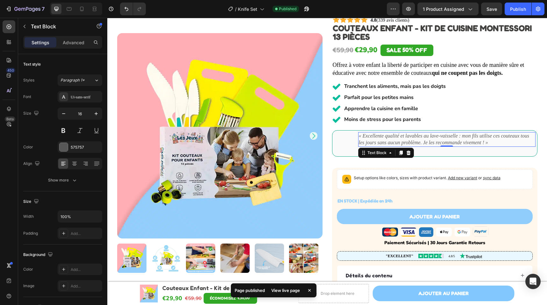
click at [482, 140] on icon "« Excellente qualité et lavables au lave-vaisselle : mon fils utilise ces coute…" at bounding box center [444, 139] width 170 height 12
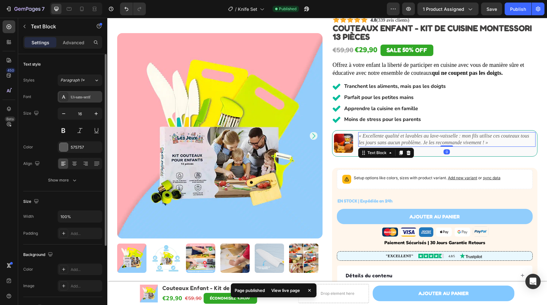
click at [69, 101] on div "Ui-sans-serif" at bounding box center [80, 96] width 45 height 11
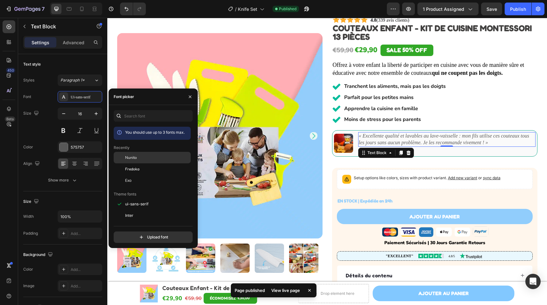
drag, startPoint x: 144, startPoint y: 156, endPoint x: 156, endPoint y: 155, distance: 12.8
click at [144, 156] on div "Nunito" at bounding box center [157, 158] width 64 height 6
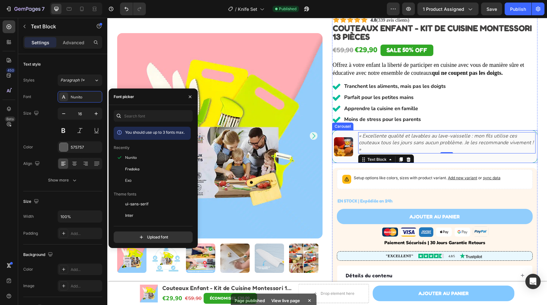
click at [526, 145] on icon "Carousel Next Arrow" at bounding box center [527, 147] width 6 height 6
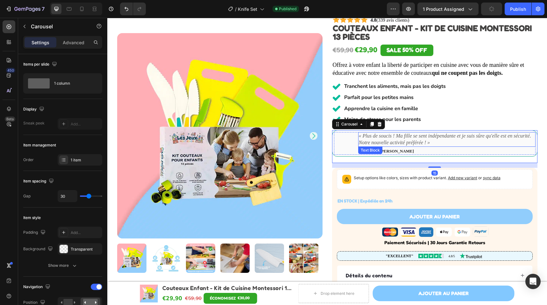
click at [415, 140] on icon "« Plus de soucis ! Ma fille se sent indépendante et je suis sûre qu'elle est en…" at bounding box center [445, 139] width 172 height 12
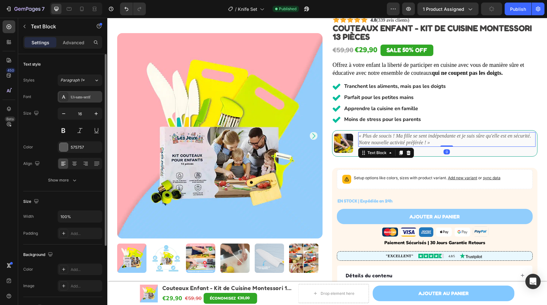
click at [86, 100] on div "Ui-sans-serif" at bounding box center [80, 96] width 45 height 11
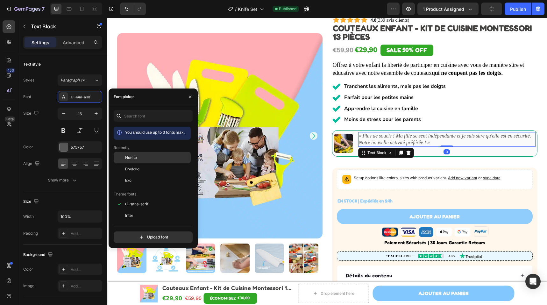
click at [164, 155] on div "Nunito" at bounding box center [157, 158] width 64 height 6
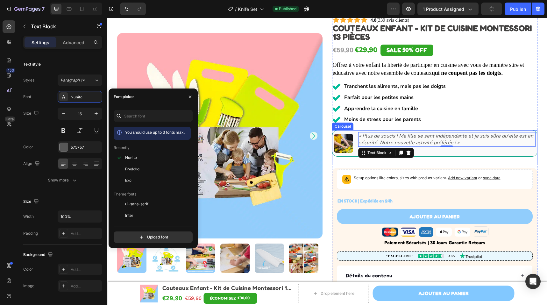
click at [525, 147] on icon "Carousel Next Arrow" at bounding box center [527, 147] width 6 height 6
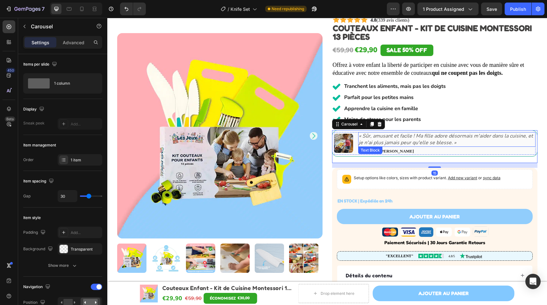
click at [416, 137] on icon "« Sûr, amusant et facile ! Ma fille adore désormais m'aider dans la cuisine, et…" at bounding box center [446, 140] width 174 height 14
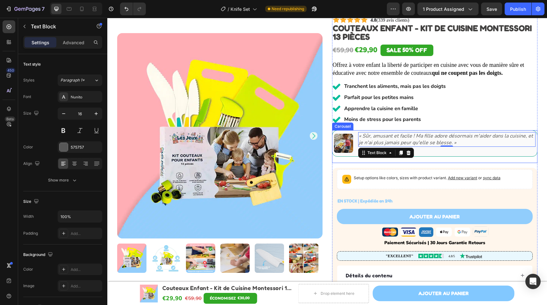
click at [338, 143] on icon "Carousel Back Arrow" at bounding box center [342, 147] width 8 height 8
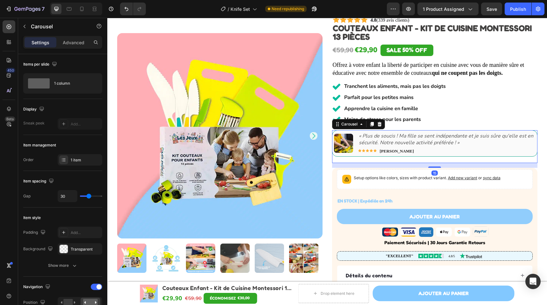
click at [528, 147] on icon "Carousel Next Arrow" at bounding box center [527, 147] width 8 height 8
click at [528, 147] on icon "Carousel Next Arrow" at bounding box center [527, 147] width 6 height 6
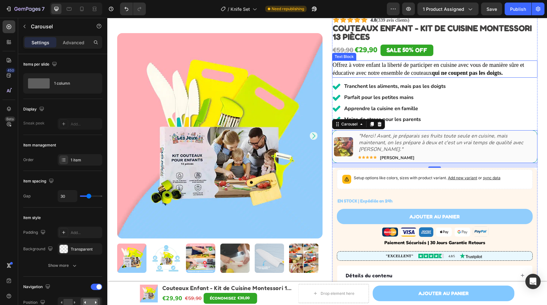
click at [420, 67] on p "Offrez à votre enfant la liberté de participer en cuisine avec vous de manière …" at bounding box center [435, 69] width 204 height 16
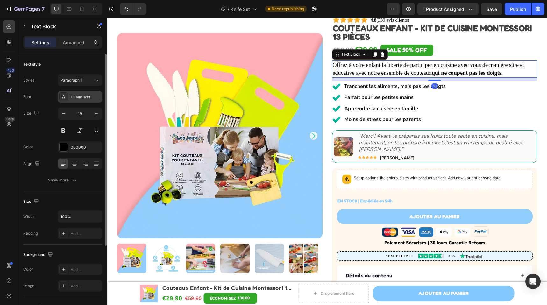
click at [80, 96] on div "Ui-sans-serif" at bounding box center [86, 97] width 30 height 6
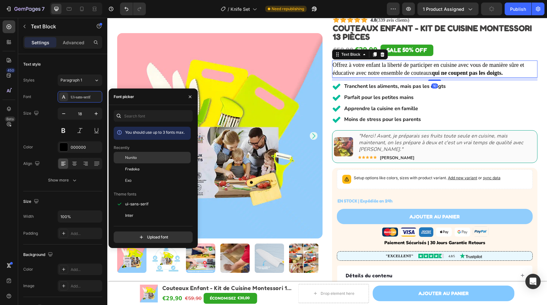
click at [140, 156] on div "Nunito" at bounding box center [157, 158] width 64 height 6
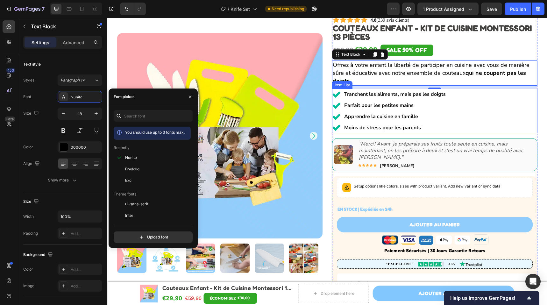
click at [400, 95] on strong "Tranchent les aliments, mais pas les doigts" at bounding box center [395, 94] width 102 height 7
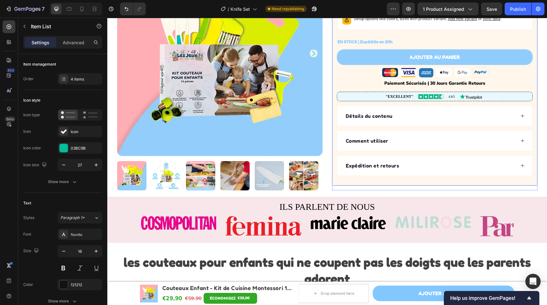
scroll to position [324, 0]
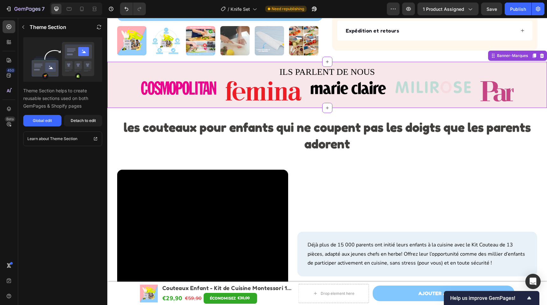
click at [377, 79] on div "Image Image Image Image Image Image Carousel" at bounding box center [327, 90] width 373 height 23
click at [46, 117] on button "Global edit" at bounding box center [42, 120] width 38 height 11
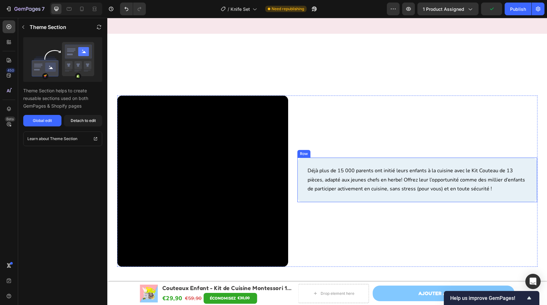
scroll to position [541, 0]
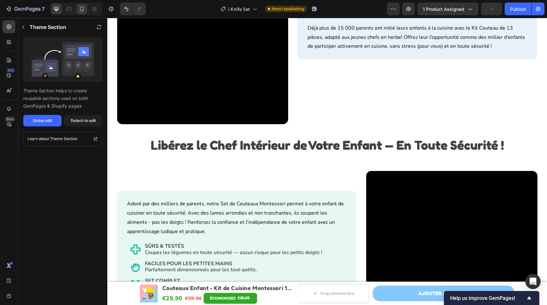
click at [83, 8] on icon at bounding box center [82, 9] width 6 height 6
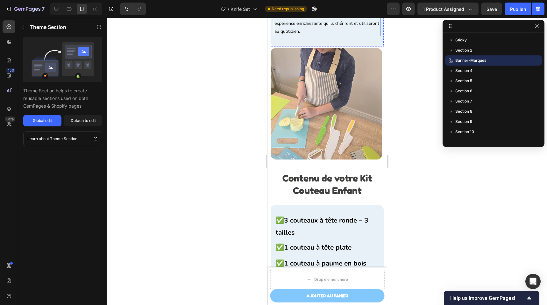
scroll to position [1640, 0]
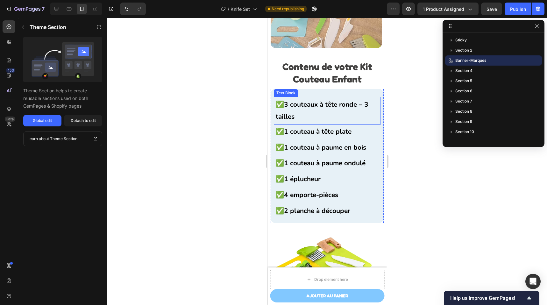
click at [326, 105] on strong "3 couteaux à tête ronde – 3 tailles" at bounding box center [322, 110] width 93 height 21
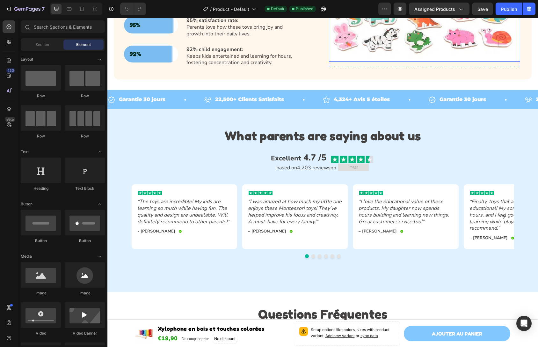
scroll to position [593, 0]
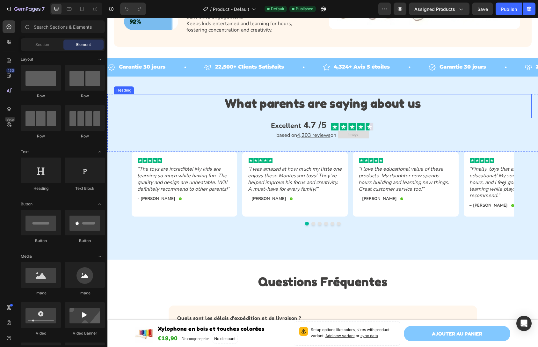
click at [371, 97] on strong "What parents are saying about us" at bounding box center [323, 102] width 196 height 15
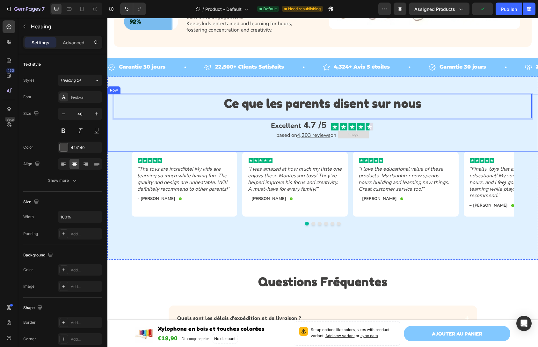
click at [306, 119] on span "4.7 /5" at bounding box center [314, 125] width 23 height 12
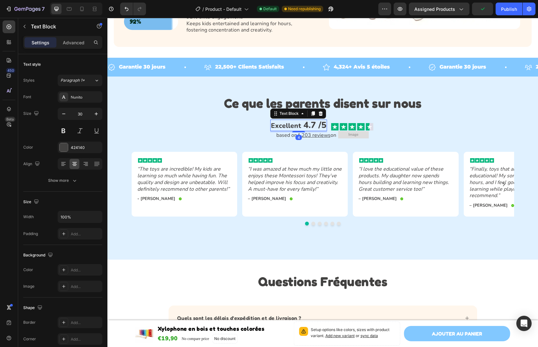
click at [232, 112] on div "⁠⁠⁠⁠⁠⁠⁠ Ce que les parents disent sur nous Heading" at bounding box center [323, 106] width 418 height 24
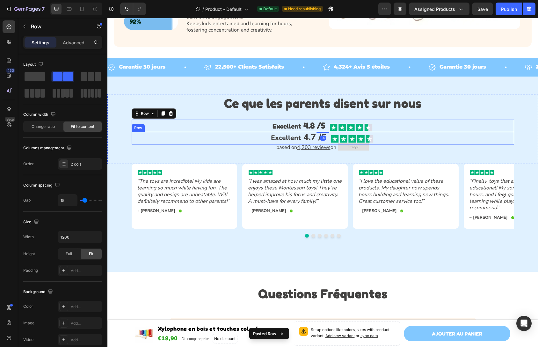
click at [253, 133] on div "Excellent 4.7 /5 Text Block Image Row" at bounding box center [323, 138] width 382 height 13
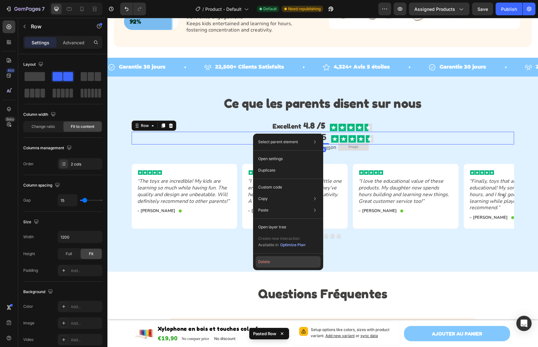
click at [274, 261] on button "Delete" at bounding box center [287, 261] width 65 height 11
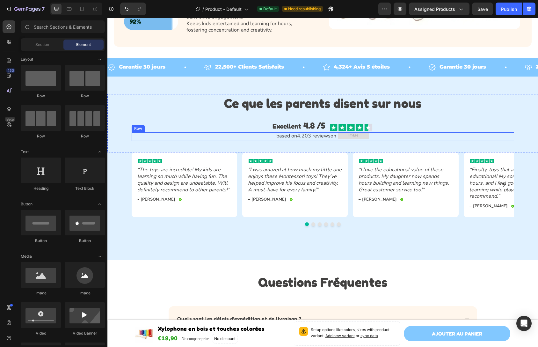
click at [378, 123] on div "Excellent 4.8 /5 Text Block Image Row" at bounding box center [323, 125] width 382 height 13
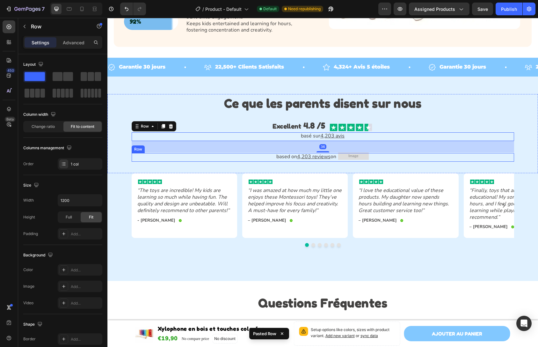
click at [374, 153] on div "based on 4,203 reviews on Text Block Image Row" at bounding box center [323, 157] width 382 height 9
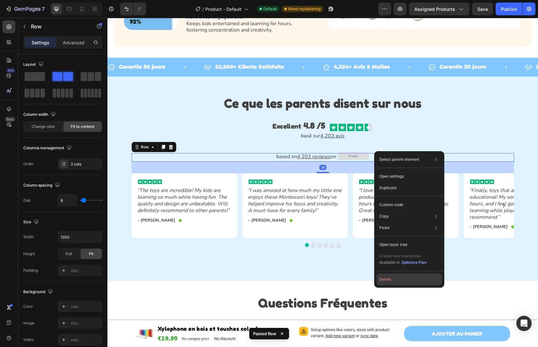
click at [391, 281] on button "Delete" at bounding box center [409, 278] width 65 height 11
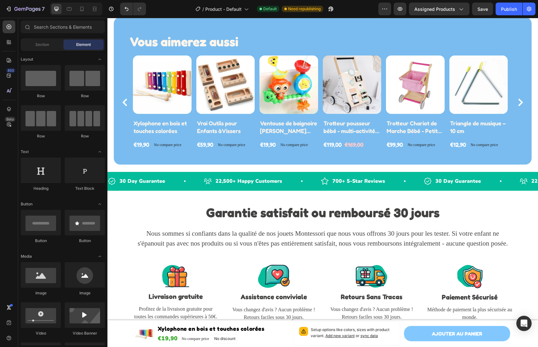
scroll to position [1092, 0]
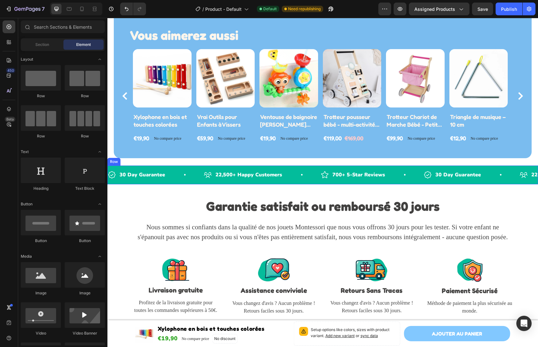
click at [161, 168] on div "30 Day Guarantee Item List 22,500+ Happy Customers Item List 700+ 5-Star Review…" at bounding box center [322, 174] width 430 height 19
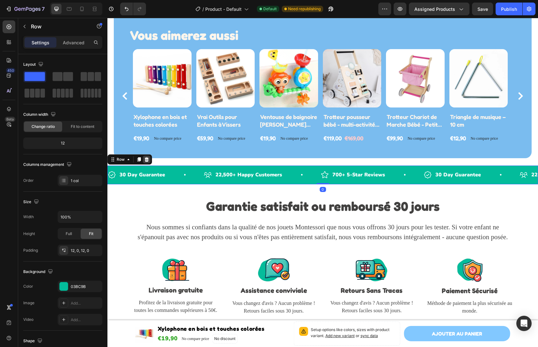
click at [145, 160] on icon at bounding box center [147, 159] width 4 height 4
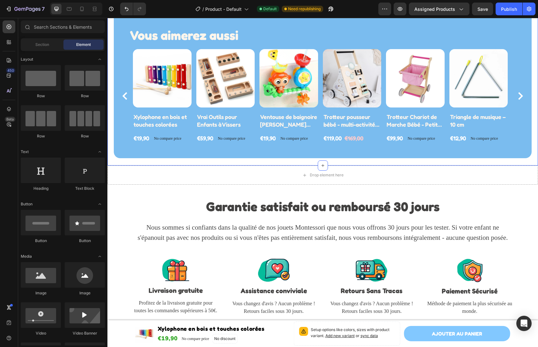
click at [150, 167] on div "Drop element here" at bounding box center [322, 174] width 430 height 19
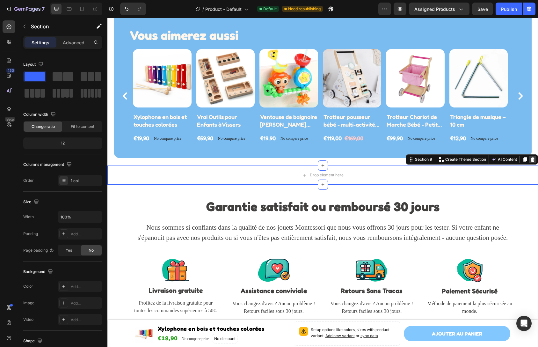
click at [530, 161] on div at bounding box center [533, 159] width 8 height 8
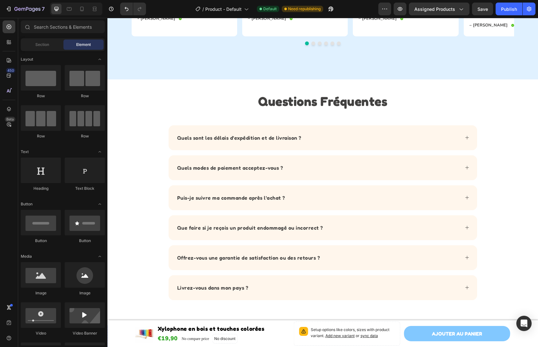
scroll to position [895, 0]
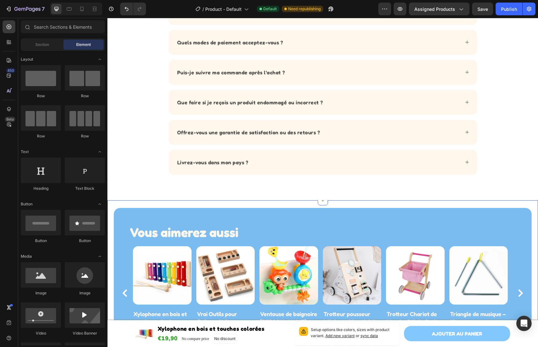
click at [327, 200] on div "Vous aimerez aussi Heading Row Product Images Xylophone en bois et touches colo…" at bounding box center [322, 281] width 430 height 162
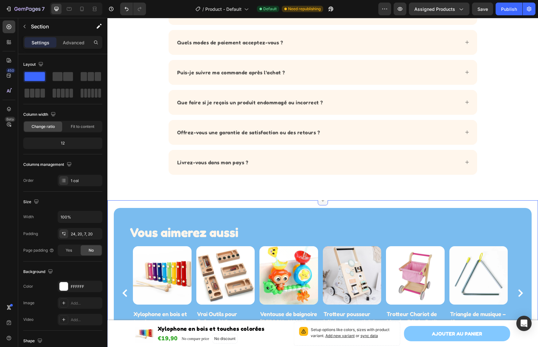
click at [318, 202] on div at bounding box center [323, 200] width 10 height 10
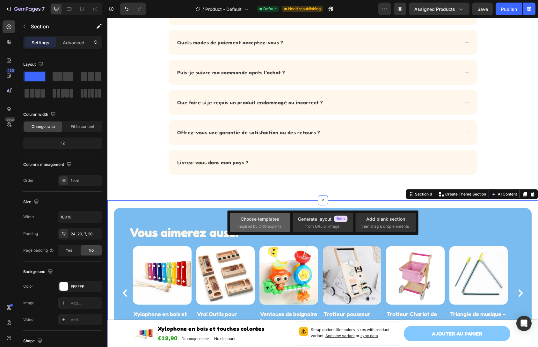
click at [260, 220] on div "Choose templates" at bounding box center [260, 218] width 39 height 7
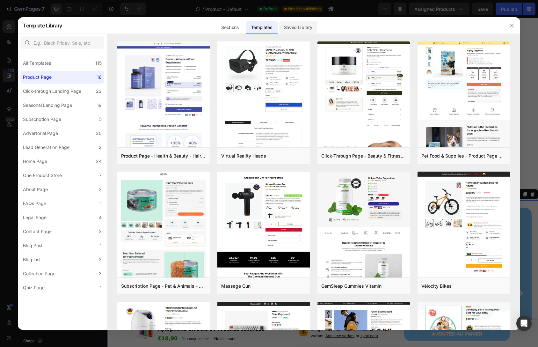
click at [303, 29] on div "Saved Library" at bounding box center [298, 27] width 39 height 13
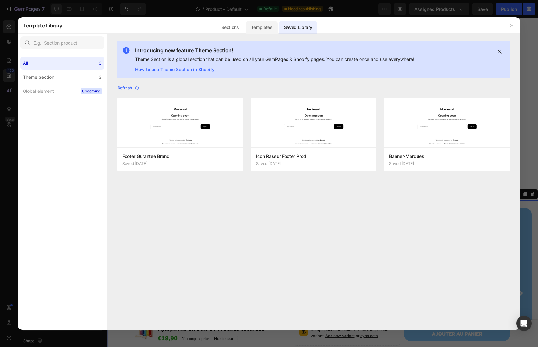
click at [261, 28] on div "Templates" at bounding box center [262, 27] width 32 height 13
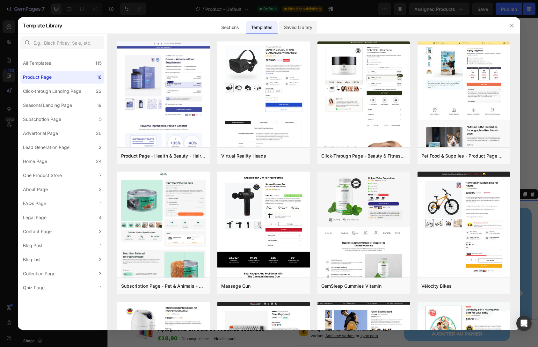
click at [295, 32] on div "Saved Library" at bounding box center [298, 25] width 39 height 17
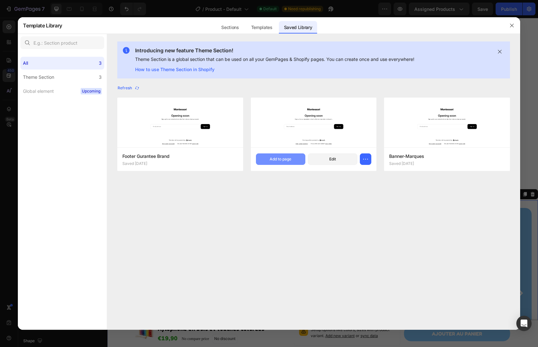
click at [297, 164] on button "Add to page" at bounding box center [280, 158] width 49 height 11
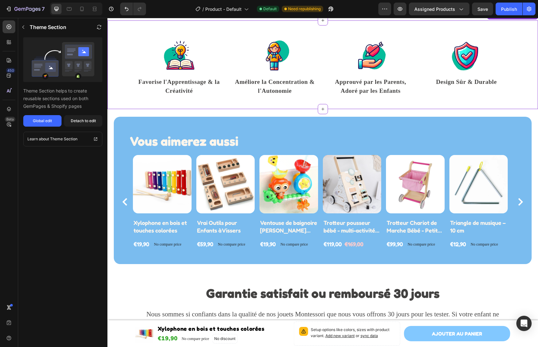
scroll to position [1077, 0]
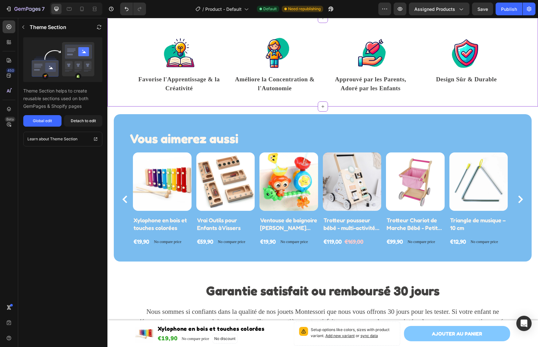
click at [195, 81] on strong "Favorise l'Apprentissage & la Créativité" at bounding box center [178, 84] width 81 height 16
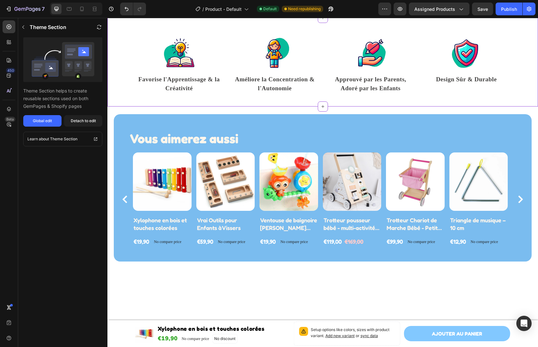
scroll to position [965, 0]
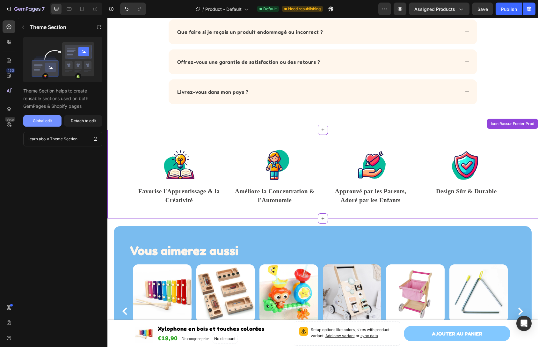
click at [44, 119] on div "Global edit" at bounding box center [42, 121] width 19 height 6
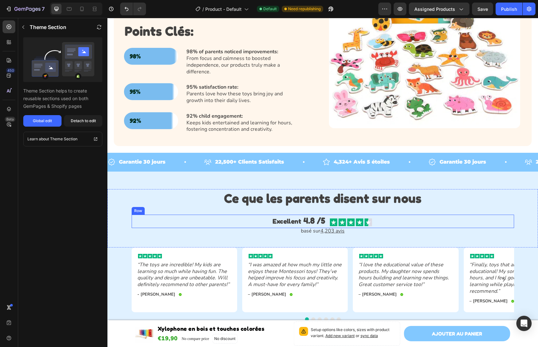
scroll to position [570, 0]
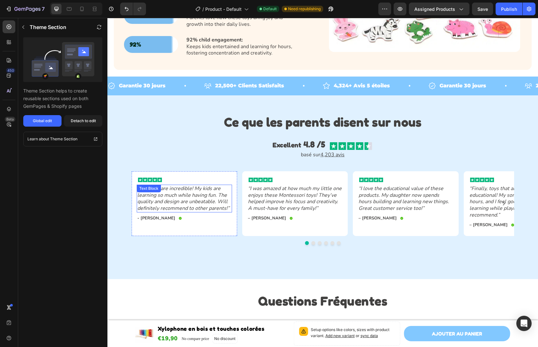
click at [169, 204] on icon "“The toys are incredible! My kids are learning so much while having fun. The qu…" at bounding box center [183, 198] width 92 height 27
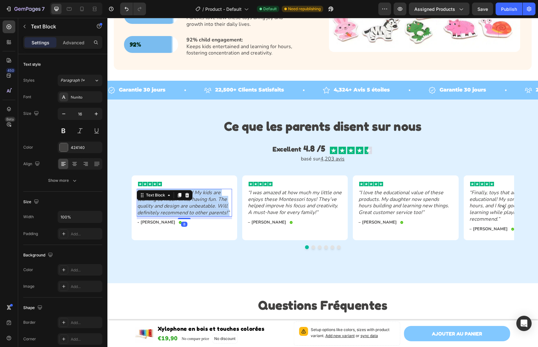
click at [169, 204] on icon "“The toys are incredible! My kids are learning so much while having fun. The qu…" at bounding box center [183, 202] width 92 height 27
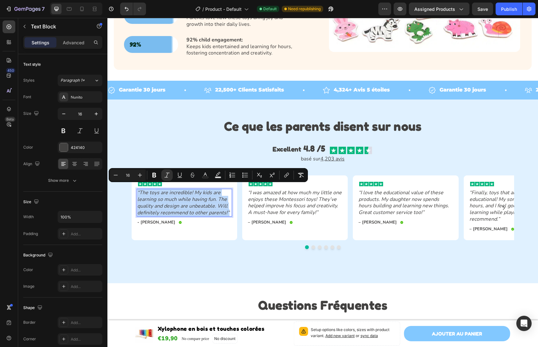
copy icon "“The toys are incredible! My kids are learning so much while having fun. The qu…"
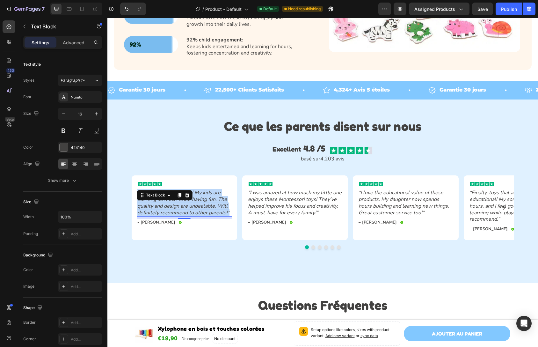
click at [178, 203] on icon "“The toys are incredible! My kids are learning so much while having fun. The qu…" at bounding box center [183, 202] width 92 height 27
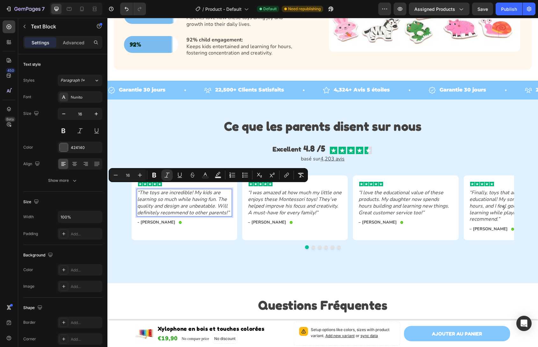
click at [178, 203] on icon "“The toys are incredible! My kids are learning so much while having fun. The qu…" at bounding box center [183, 202] width 92 height 27
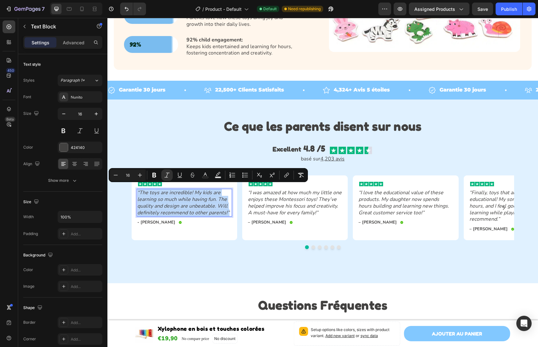
click at [179, 203] on icon "“The toys are incredible! My kids are learning so much while having fun. The qu…" at bounding box center [183, 202] width 92 height 27
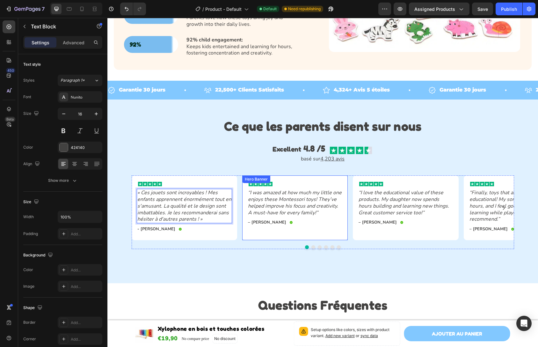
click at [275, 197] on icon "“I was amazed at how much my little one enjoys these Montessori toys! They’ve h…" at bounding box center [295, 202] width 94 height 27
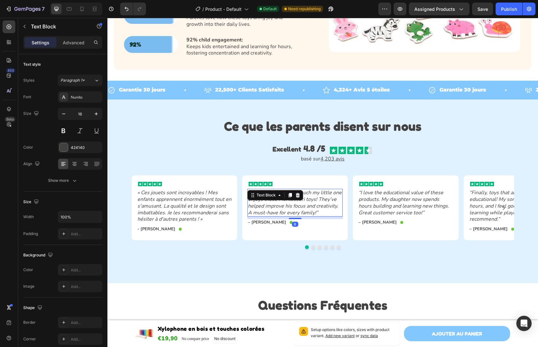
click at [275, 197] on icon "“I was amazed at how much my little one enjoys these Montessori toys! They’ve h…" at bounding box center [295, 202] width 94 height 27
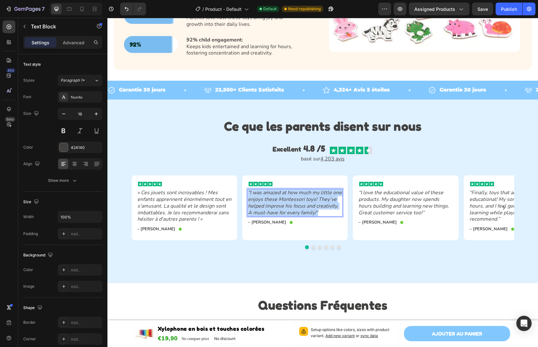
click at [275, 197] on icon "“I was amazed at how much my little one enjoys these Montessori toys! They’ve h…" at bounding box center [295, 202] width 94 height 27
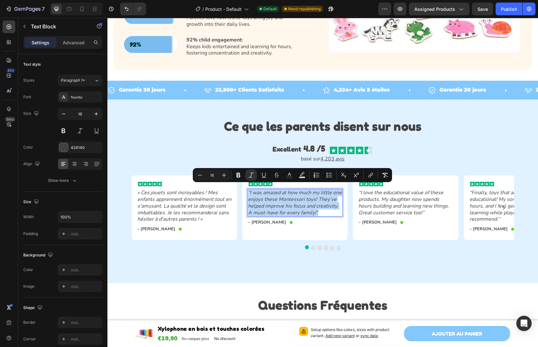
copy icon "“I was amazed at how much my little one enjoys these Montessori toys! They’ve h…"
click at [278, 201] on icon "“I was amazed at how much my little one enjoys these Montessori toys! They’ve h…" at bounding box center [295, 202] width 94 height 27
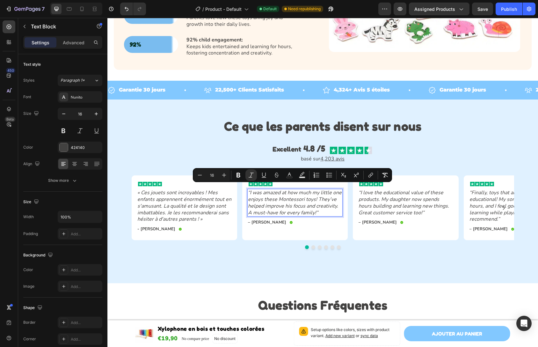
click at [278, 201] on icon "“I was amazed at how much my little one enjoys these Montessori toys! They’ve h…" at bounding box center [295, 202] width 94 height 27
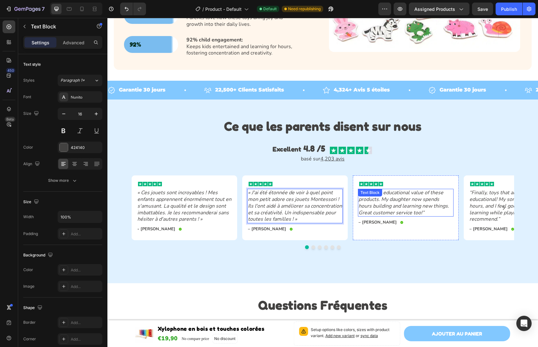
click at [408, 190] on icon "“I love the educational value of these products. My daughter now spends hours b…" at bounding box center [403, 202] width 90 height 27
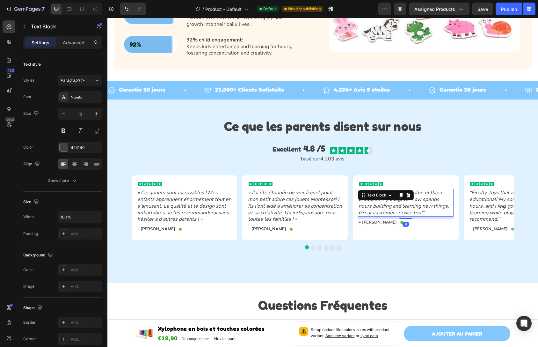
click at [408, 192] on icon at bounding box center [408, 194] width 5 height 5
click at [408, 219] on div "– Laura M. Text Block Icon Row" at bounding box center [405, 222] width 95 height 7
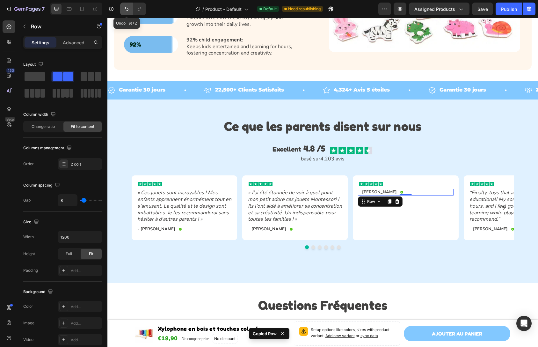
click at [128, 10] on icon "Undo/Redo" at bounding box center [126, 9] width 6 height 6
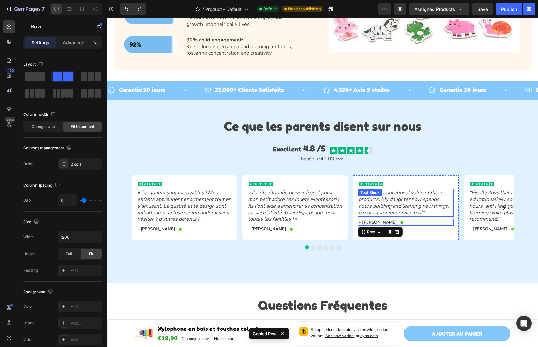
click at [366, 190] on div "Text Block" at bounding box center [370, 193] width 22 height 6
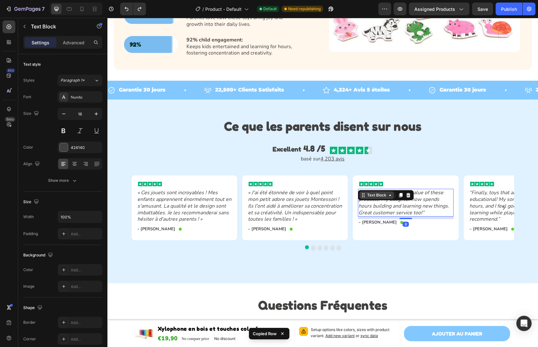
click at [366, 192] on div "Text Block" at bounding box center [377, 195] width 22 height 6
click at [423, 200] on icon "“I love the educational value of these products. My daughter now spends hours b…" at bounding box center [403, 202] width 90 height 27
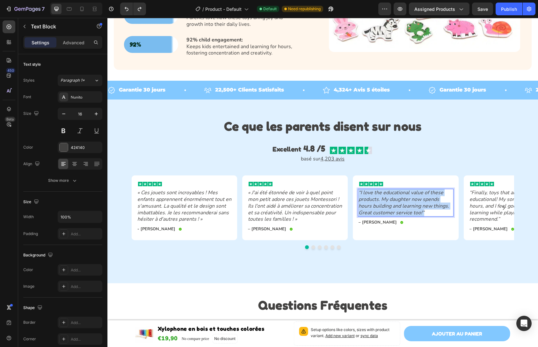
click at [423, 200] on icon "“I love the educational value of these products. My daughter now spends hours b…" at bounding box center [403, 202] width 90 height 27
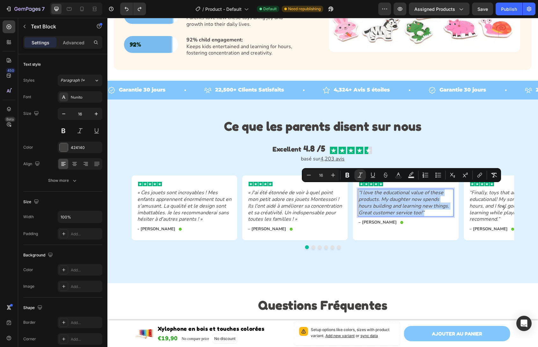
copy icon "“I love the educational value of these products. My daughter now spends hours b…"
click at [430, 208] on p "“I love the educational value of these products. My daughter now spends hours b…" at bounding box center [405, 202] width 94 height 26
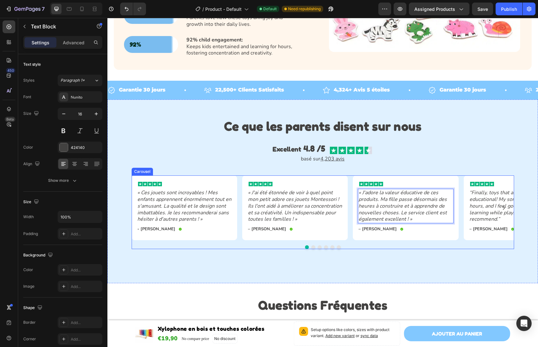
click at [503, 204] on icon "Carousel Next Arrow" at bounding box center [504, 208] width 8 height 8
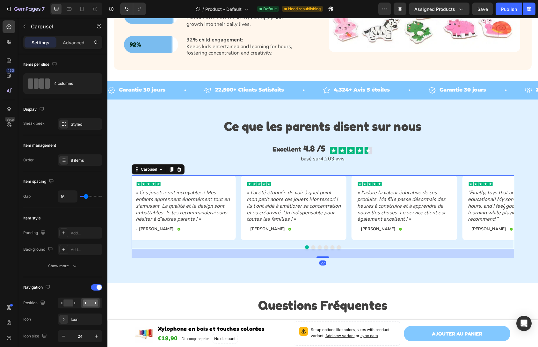
click at [503, 204] on icon "Carousel Next Arrow" at bounding box center [504, 208] width 8 height 8
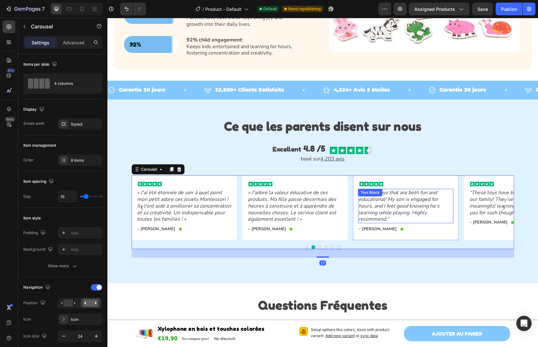
click at [400, 206] on icon "“Finally, toys that are both fun and educational! My son is engaged for hours, …" at bounding box center [398, 205] width 81 height 33
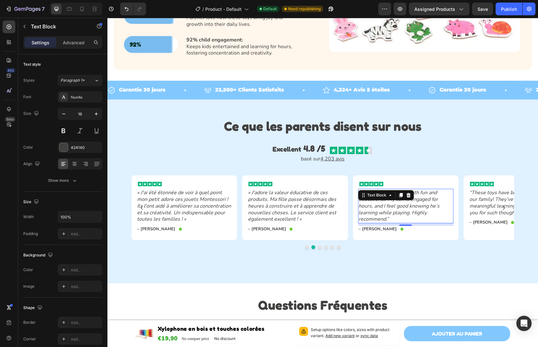
click at [401, 206] on icon "“Finally, toys that are both fun and educational! My son is engaged for hours, …" at bounding box center [398, 205] width 81 height 33
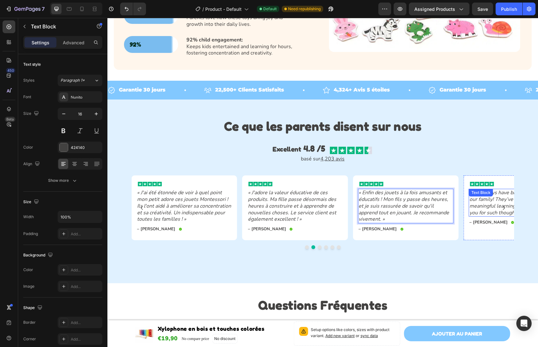
click at [484, 208] on icon "“These toys have brought so much joy to our family! They’ve turned playtime int…" at bounding box center [515, 202] width 93 height 27
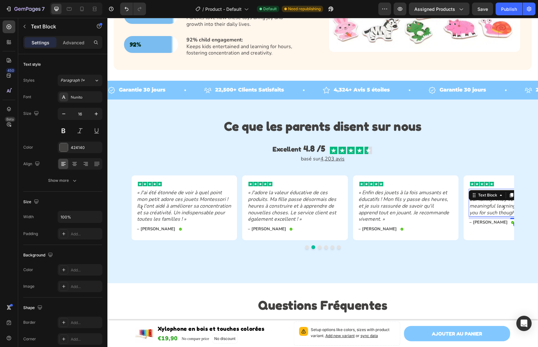
click at [480, 202] on icon "“These toys have brought so much joy to our family! They’ve turned playtime int…" at bounding box center [515, 202] width 93 height 27
click at [475, 202] on icon "“These toys have brought so much joy to our family! They’ve turned playtime int…" at bounding box center [515, 202] width 93 height 27
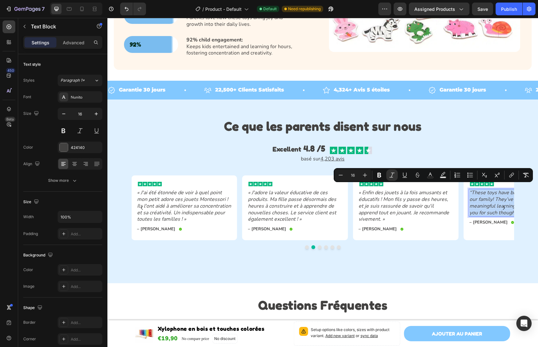
click at [475, 202] on icon "“These toys have brought so much joy to our family! They’ve turned playtime int…" at bounding box center [515, 202] width 93 height 27
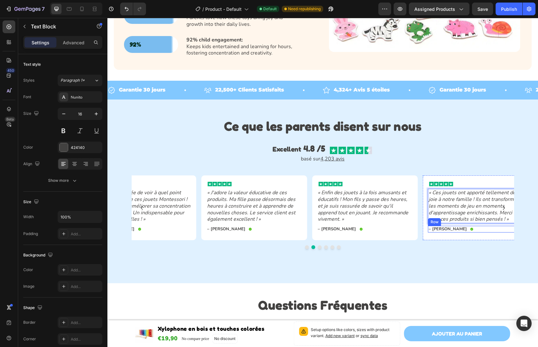
click at [481, 227] on div "– Adam C. Text Block Icon Row" at bounding box center [475, 229] width 95 height 7
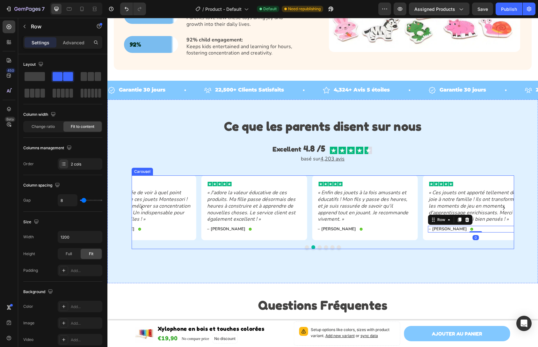
click at [324, 245] on button "Dot" at bounding box center [326, 247] width 4 height 4
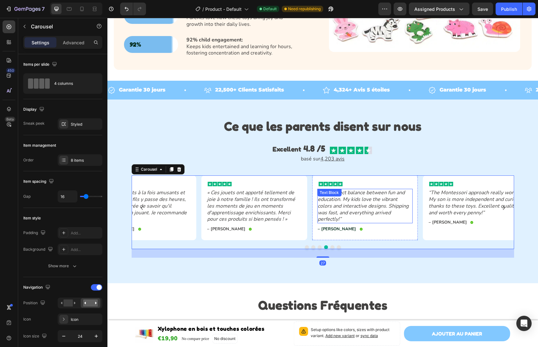
click at [331, 196] on icon "“The perfect balance between fun and education. My kids love the vibrant colors…" at bounding box center [363, 205] width 91 height 33
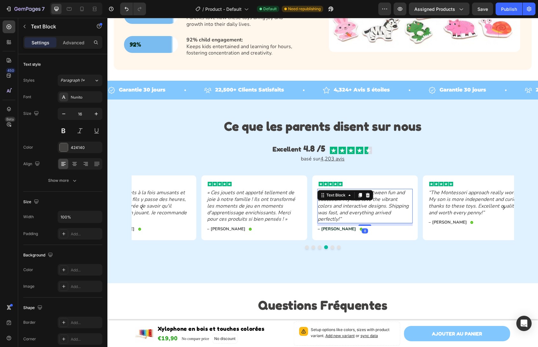
click at [331, 196] on icon "“The perfect balance between fun and education. My kids love the vibrant colors…" at bounding box center [363, 205] width 91 height 33
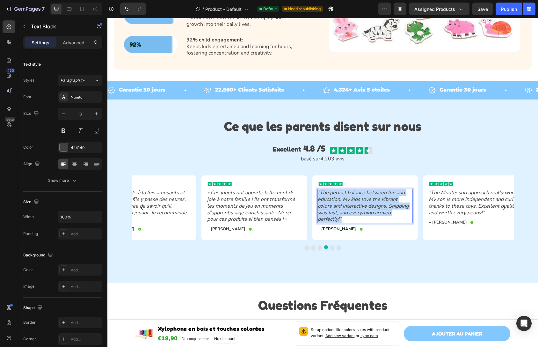
click at [331, 196] on icon "“The perfect balance between fun and education. My kids love the vibrant colors…" at bounding box center [363, 205] width 91 height 33
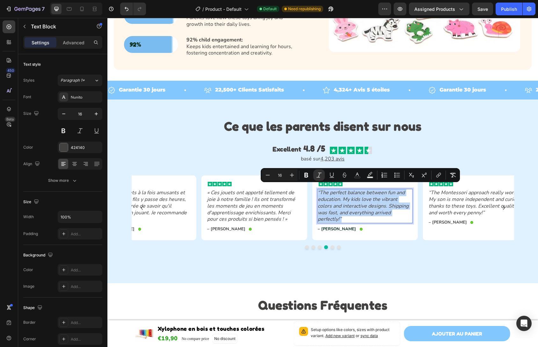
copy icon "“The perfect balance between fun and education. My kids love the vibrant colors…"
click at [378, 212] on p "“The perfect balance between fun and education. My kids love the vibrant colors…" at bounding box center [365, 205] width 94 height 33
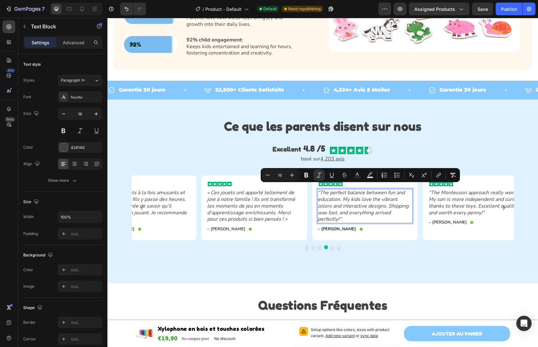
click at [378, 212] on p "“The perfect balance between fun and education. My kids love the vibrant colors…" at bounding box center [365, 205] width 94 height 33
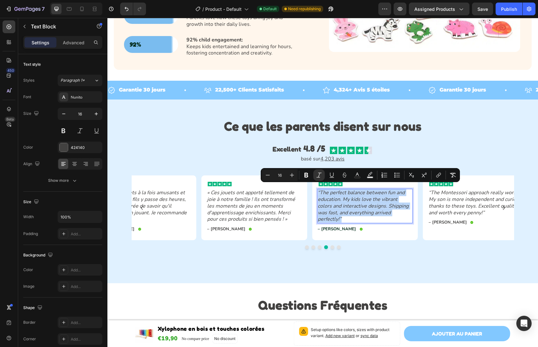
click at [378, 212] on p "“The perfect balance between fun and education. My kids love the vibrant colors…" at bounding box center [365, 205] width 94 height 33
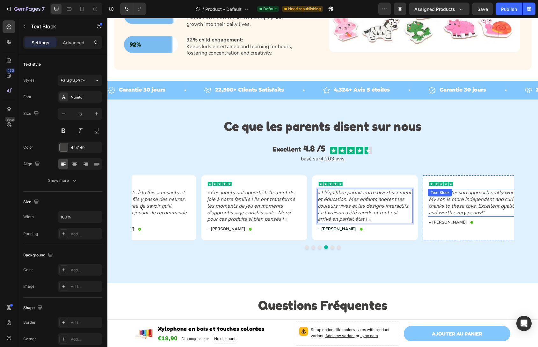
click at [461, 200] on icon "“The Montessori approach really works. My son is more independent and curious t…" at bounding box center [474, 202] width 93 height 27
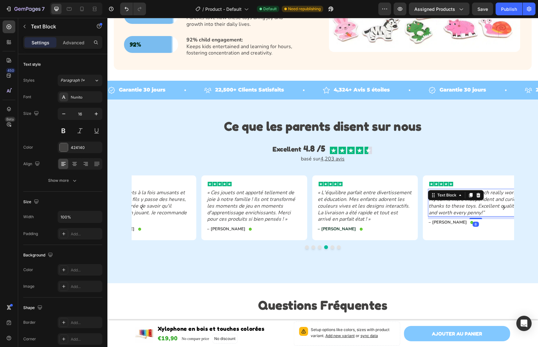
click at [461, 200] on icon "“The Montessori approach really works. My son is more independent and curious t…" at bounding box center [474, 202] width 93 height 27
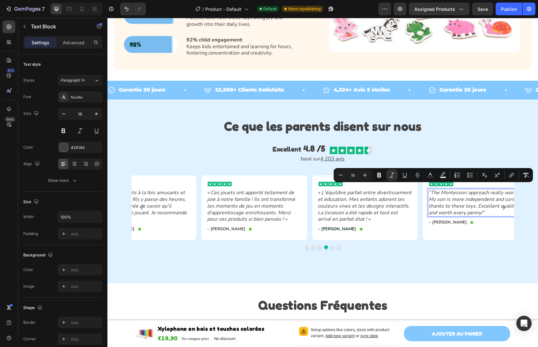
click at [466, 207] on icon "“The Montessori approach really works. My son is more independent and curious t…" at bounding box center [474, 202] width 93 height 27
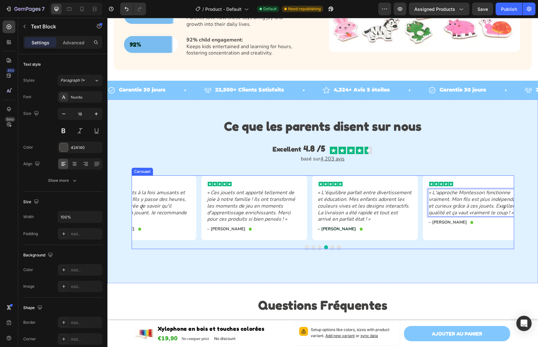
click at [334, 245] on div at bounding box center [323, 247] width 382 height 4
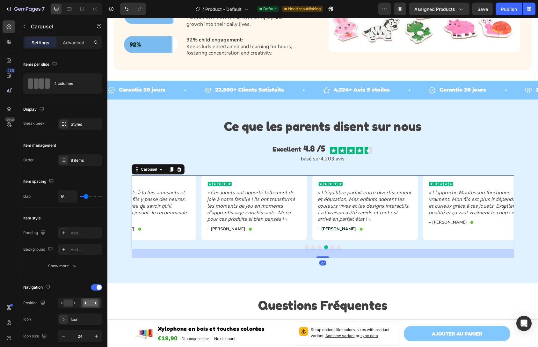
click at [337, 245] on button "Dot" at bounding box center [339, 247] width 4 height 4
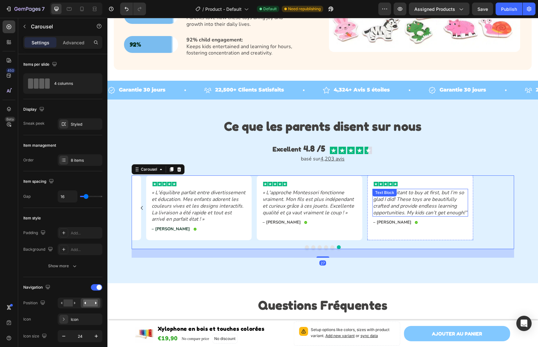
click at [410, 202] on icon "“I was hesitant to buy at first, but I’m so glad I did! These toys are beautifu…" at bounding box center [420, 202] width 94 height 27
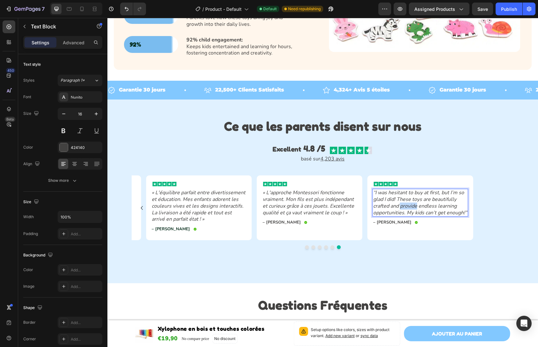
click at [410, 202] on icon "“I was hesitant to buy at first, but I’m so glad I did! These toys are beautifu…" at bounding box center [420, 202] width 94 height 27
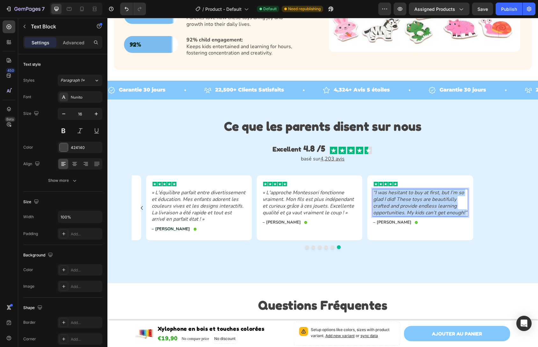
click at [410, 202] on icon "“I was hesitant to buy at first, but I’m so glad I did! These toys are beautifu…" at bounding box center [420, 202] width 94 height 27
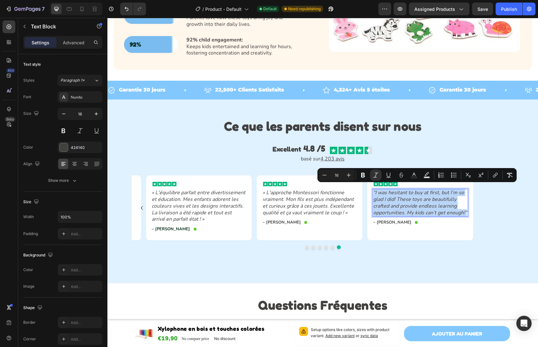
copy icon "“I was hesitant to buy at first, but I’m so glad I did! These toys are beautifu…"
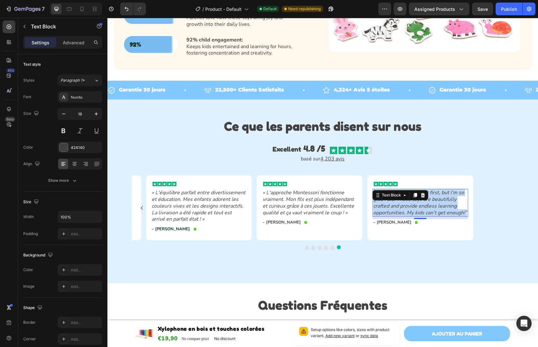
click at [386, 211] on icon "“I was hesitant to buy at first, but I’m so glad I did! These toys are beautifu…" at bounding box center [420, 202] width 94 height 27
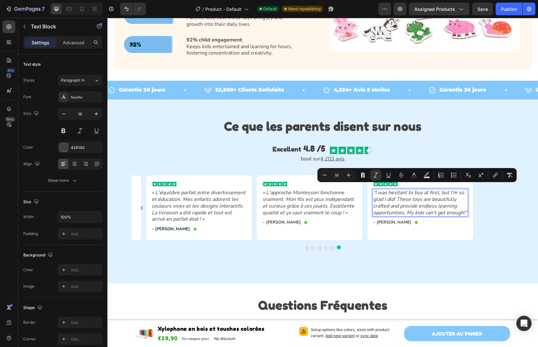
click at [386, 211] on icon "“I was hesitant to buy at first, but I’m so glad I did! These toys are beautifu…" at bounding box center [420, 202] width 94 height 27
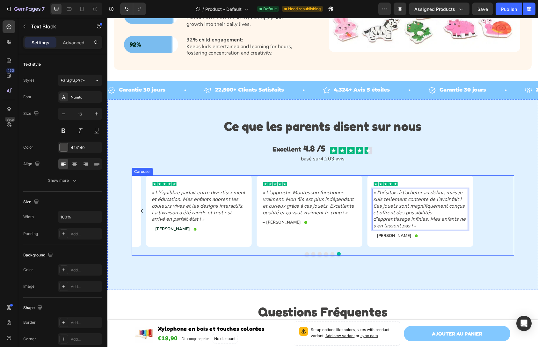
click at [500, 206] on div "Image « Ces jouets sont incroyables ! Mes enfants apprennent énormément tout en…" at bounding box center [323, 210] width 382 height 71
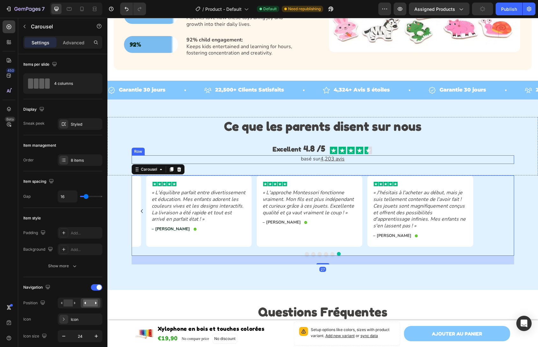
click at [446, 149] on div "Excellent 4.8 /5 Text Block Image Row" at bounding box center [323, 148] width 382 height 13
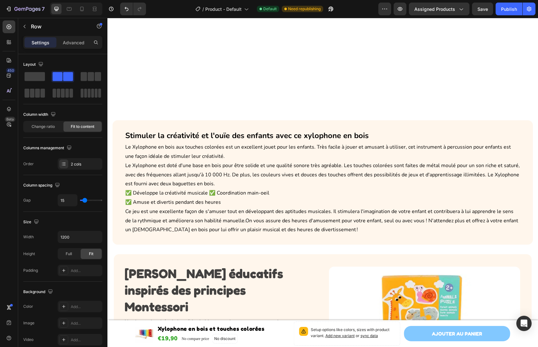
scroll to position [0, 0]
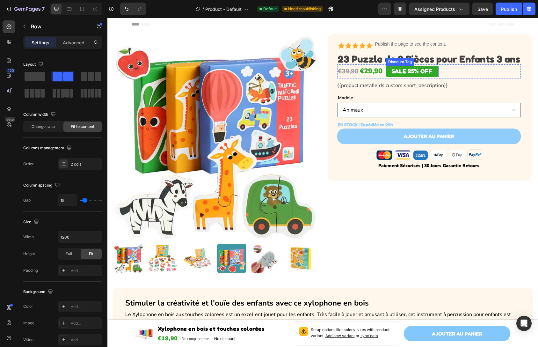
click at [416, 74] on div "25%" at bounding box center [413, 70] width 12 height 7
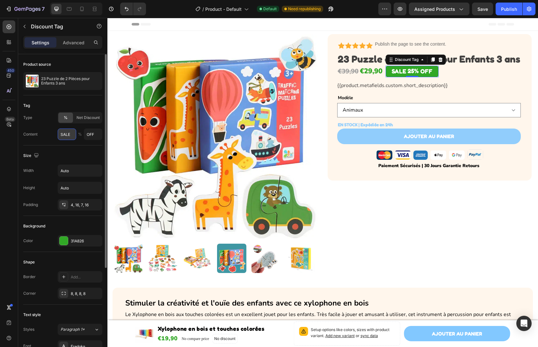
click at [69, 137] on input "SALE" at bounding box center [67, 133] width 18 height 11
type input "-"
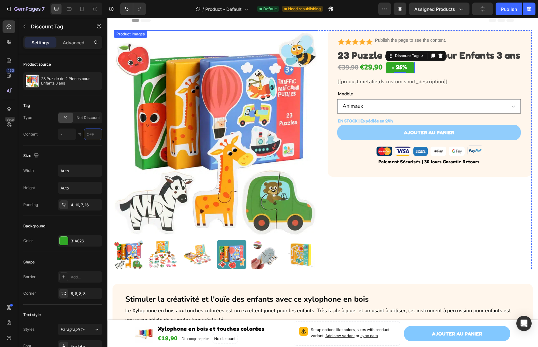
scroll to position [106, 0]
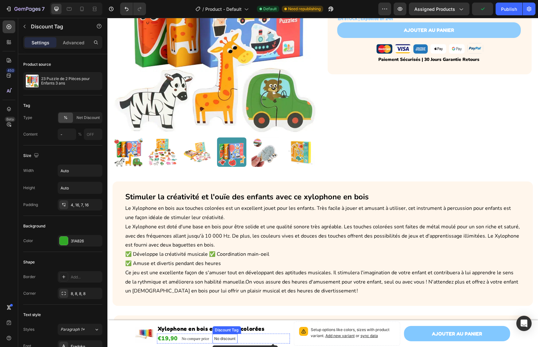
click at [225, 336] on p "No discount" at bounding box center [224, 338] width 21 height 6
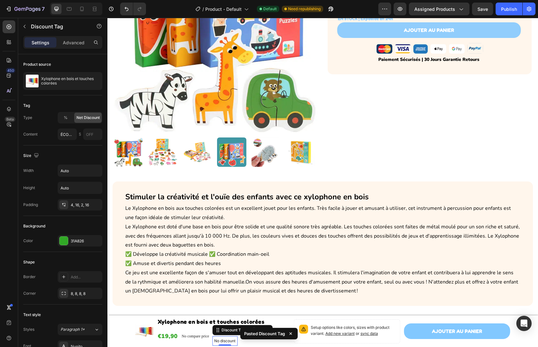
click at [254, 342] on div "Pasted Discount Tag" at bounding box center [269, 334] width 60 height 19
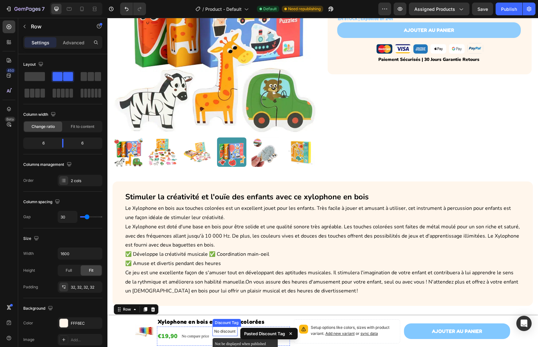
click at [225, 330] on p "No discount" at bounding box center [224, 331] width 21 height 6
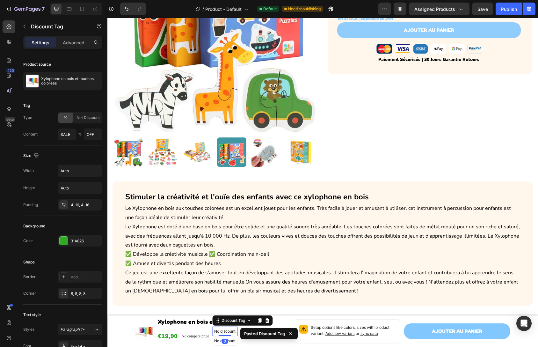
click at [267, 319] on icon at bounding box center [267, 320] width 4 height 4
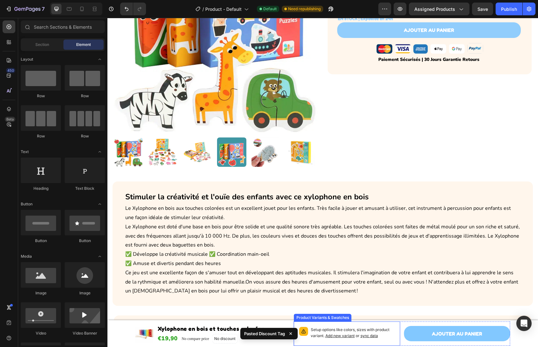
click at [326, 332] on p "Setup options like colors, sizes with product variant. Add new variant or sync …" at bounding box center [353, 333] width 84 height 12
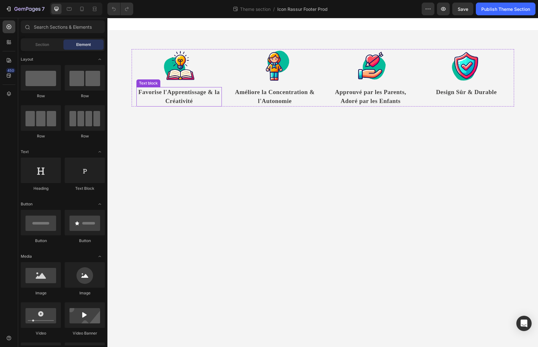
click at [178, 94] on strong "Favorise l'Apprentissage & la Créativité" at bounding box center [178, 97] width 81 height 16
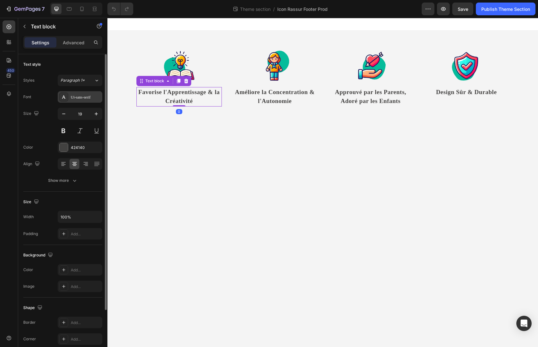
click at [90, 93] on div "Ui-sans-serif" at bounding box center [80, 96] width 45 height 11
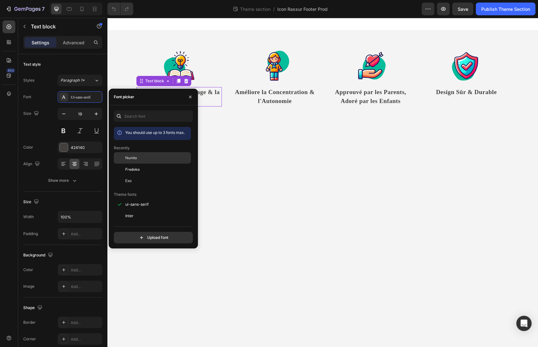
drag, startPoint x: 139, startPoint y: 157, endPoint x: 147, endPoint y: 157, distance: 8.3
click at [139, 157] on div "Nunito" at bounding box center [157, 158] width 64 height 6
click at [143, 170] on div "Fredoka" at bounding box center [157, 169] width 64 height 6
click at [266, 103] on strong "Améliore la Concentration & l'Autonomie" at bounding box center [275, 97] width 80 height 16
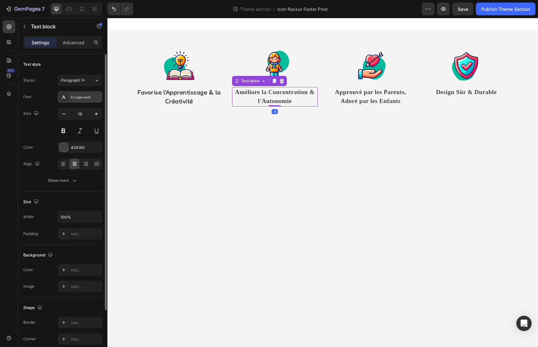
click at [79, 91] on div "Ui-sans-serif" at bounding box center [80, 96] width 45 height 11
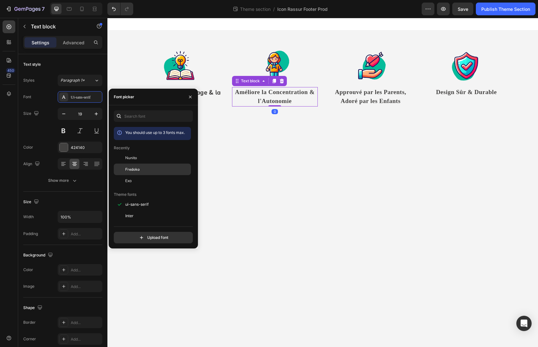
click at [136, 171] on span "Fredoka" at bounding box center [132, 169] width 14 height 6
click at [350, 95] on strong "Approuvé par les Parents, Adoré par les Enfants" at bounding box center [370, 97] width 71 height 16
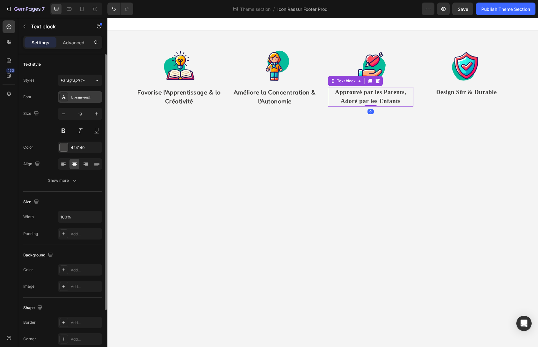
click at [80, 98] on div "Ui-sans-serif" at bounding box center [86, 97] width 30 height 6
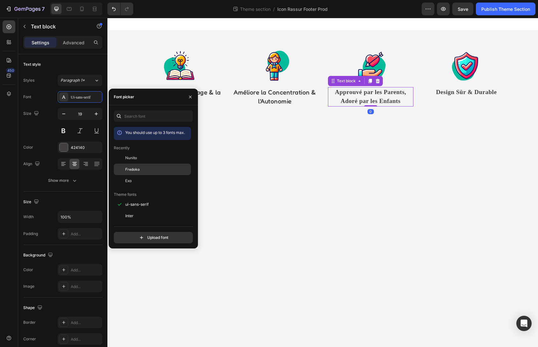
click at [141, 168] on div "Fredoka" at bounding box center [157, 169] width 64 height 6
click at [442, 97] on div "Design Sûr & Durable" at bounding box center [466, 92] width 86 height 11
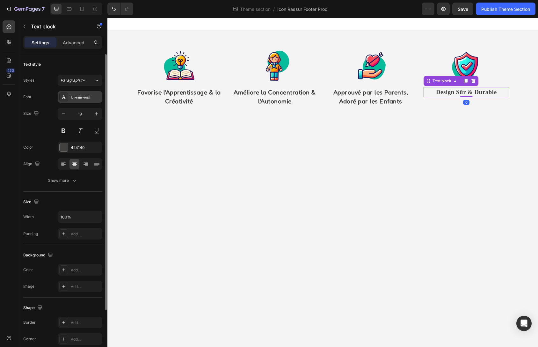
click at [91, 101] on div "Ui-sans-serif" at bounding box center [80, 96] width 45 height 11
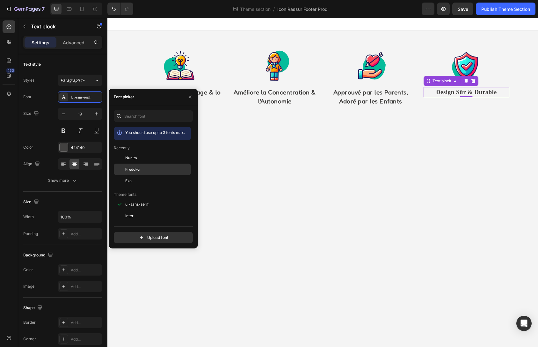
click at [142, 173] on div "Fredoka" at bounding box center [152, 168] width 77 height 11
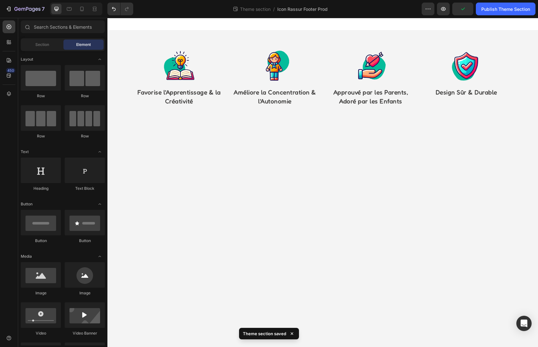
drag, startPoint x: 294, startPoint y: 159, endPoint x: 261, endPoint y: 119, distance: 51.6
click at [294, 159] on body "Image Favorise l'Apprentissage & la Créativité Text block Image Améliore la Con…" at bounding box center [322, 182] width 430 height 329
click at [188, 96] on p "Favorise l'Apprentissage & la Créativité" at bounding box center [179, 97] width 84 height 18
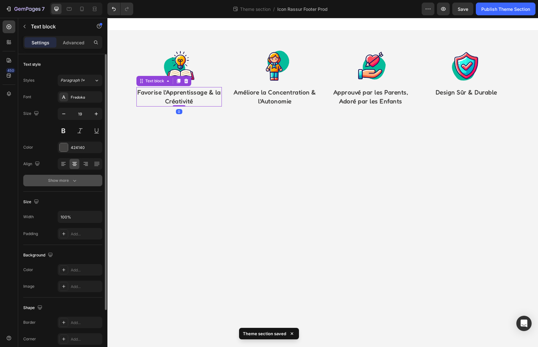
click at [59, 178] on div "Show more" at bounding box center [63, 180] width 30 height 6
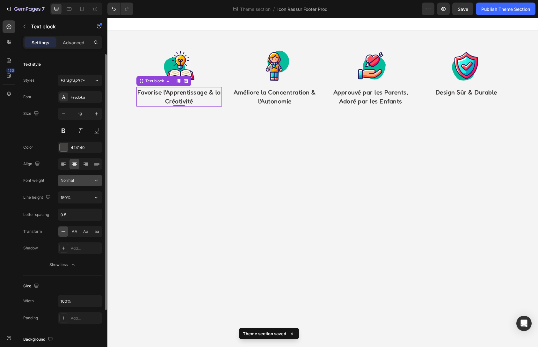
click at [72, 182] on span "Normal" at bounding box center [67, 180] width 13 height 5
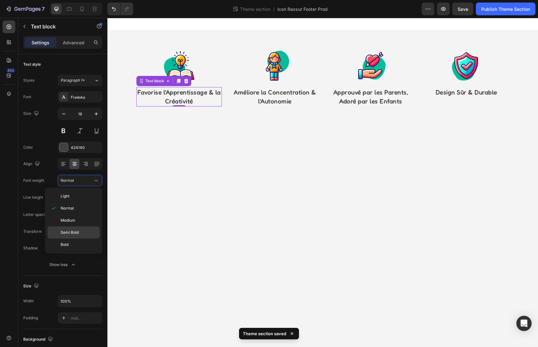
drag, startPoint x: 74, startPoint y: 239, endPoint x: 91, endPoint y: 226, distance: 21.7
click at [74, 239] on div "Bold" at bounding box center [73, 244] width 52 height 12
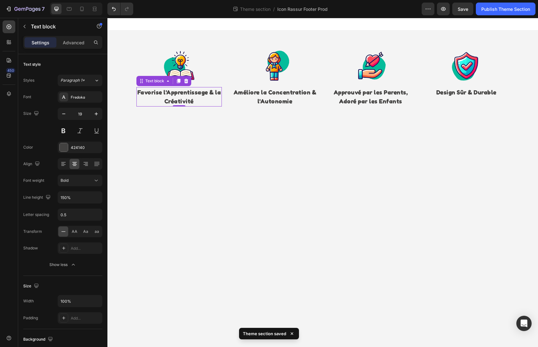
click at [408, 148] on body "Image Favorise l'Apprentissage & la Créativité Text block 0 Image Améliore la C…" at bounding box center [322, 182] width 430 height 329
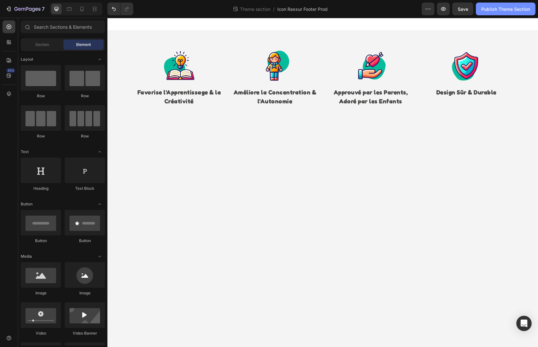
click at [502, 9] on div "Publish Theme Section" at bounding box center [505, 9] width 49 height 7
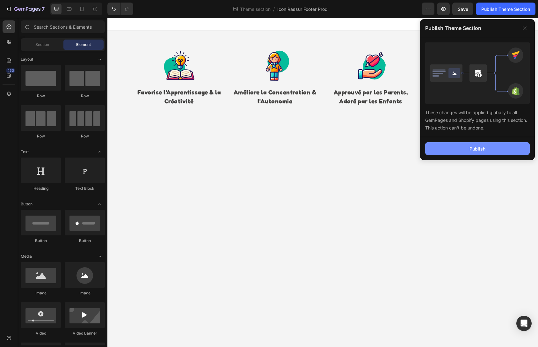
click at [465, 153] on button "Publish" at bounding box center [477, 148] width 104 height 13
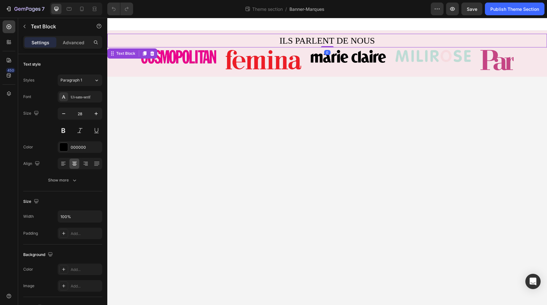
click at [322, 42] on p "ILS PARLENT DE NOUS" at bounding box center [327, 40] width 439 height 12
click at [75, 103] on div "Font Ui-sans-serif Size 28 Color 000000 Align Show more" at bounding box center [62, 138] width 79 height 95
click at [79, 98] on div "Ui-sans-serif" at bounding box center [86, 97] width 30 height 6
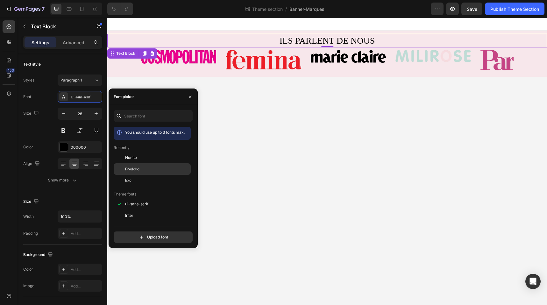
click at [143, 170] on div "Fredoka" at bounding box center [157, 169] width 64 height 6
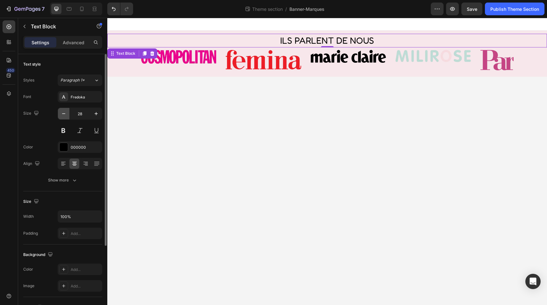
click at [64, 116] on icon "button" at bounding box center [64, 114] width 6 height 6
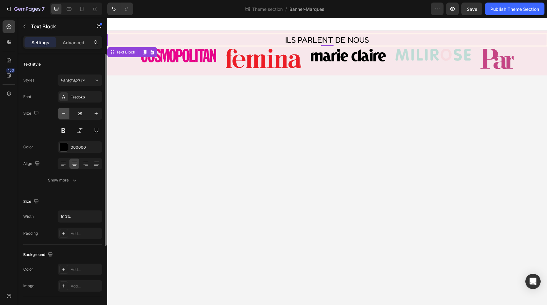
click at [64, 116] on icon "button" at bounding box center [64, 114] width 6 height 6
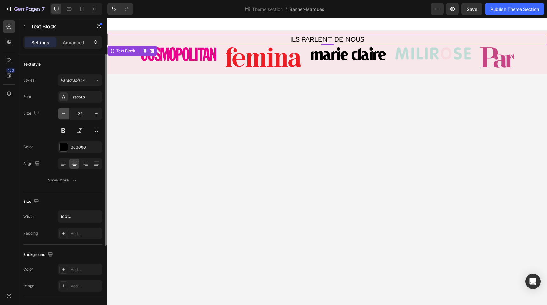
click at [64, 116] on icon "button" at bounding box center [64, 114] width 6 height 6
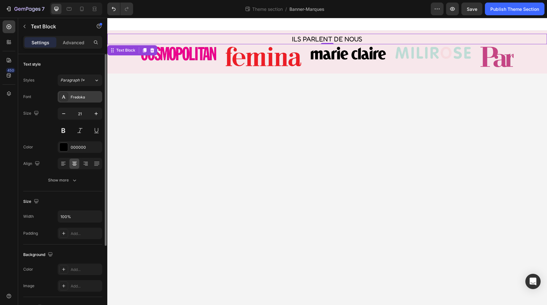
click at [70, 95] on div "Fredoka" at bounding box center [80, 96] width 45 height 11
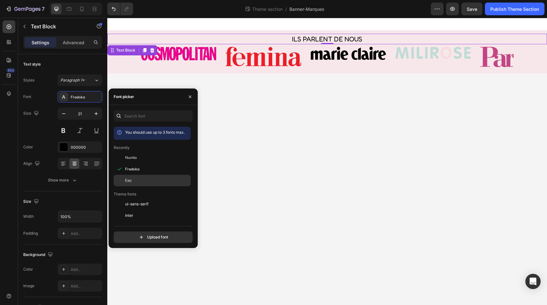
click at [140, 178] on div "Exo" at bounding box center [157, 181] width 64 height 6
click at [140, 158] on div "Nunito" at bounding box center [157, 158] width 64 height 6
click at [143, 167] on div "Fredoka" at bounding box center [157, 169] width 64 height 6
click at [143, 161] on div "Nunito" at bounding box center [152, 157] width 77 height 11
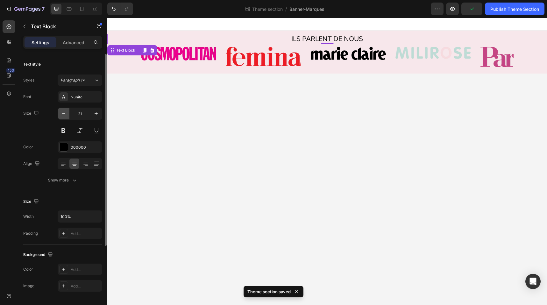
click at [68, 116] on button "button" at bounding box center [63, 113] width 11 height 11
click at [67, 116] on button "button" at bounding box center [63, 113] width 11 height 11
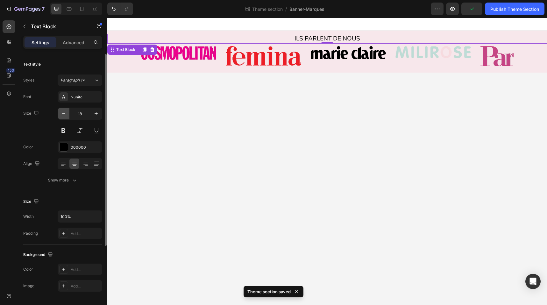
click at [67, 116] on button "button" at bounding box center [63, 113] width 11 height 11
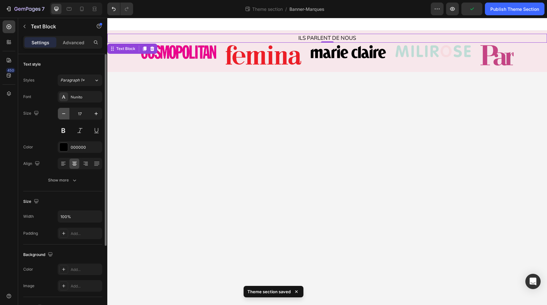
click at [67, 116] on button "button" at bounding box center [63, 113] width 11 height 11
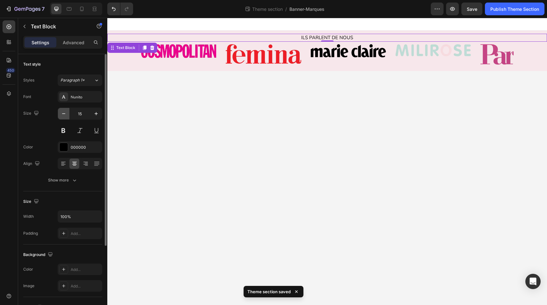
click at [67, 116] on button "button" at bounding box center [63, 113] width 11 height 11
click at [97, 116] on icon "button" at bounding box center [96, 114] width 6 height 6
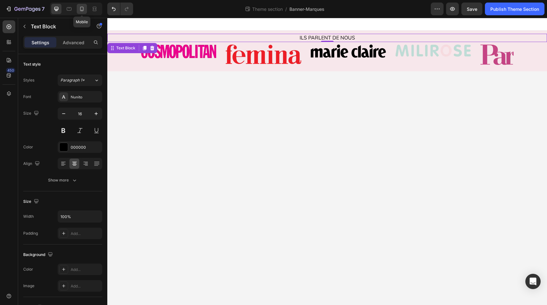
click at [84, 10] on icon at bounding box center [82, 9] width 6 height 6
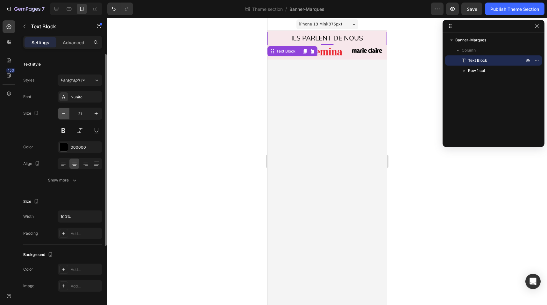
click at [62, 115] on icon "button" at bounding box center [64, 114] width 6 height 6
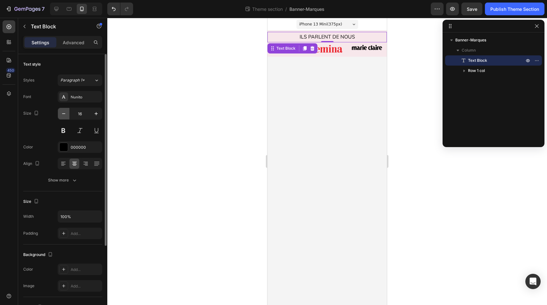
click at [63, 115] on icon "button" at bounding box center [64, 114] width 6 height 6
click at [94, 115] on icon "button" at bounding box center [96, 114] width 6 height 6
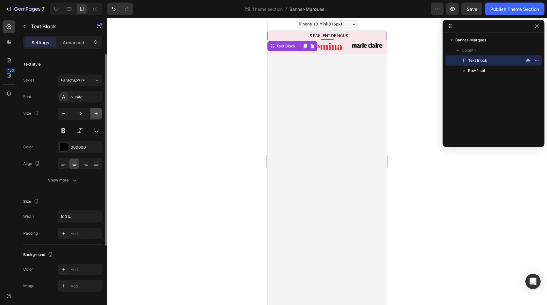
type input "13"
click at [504, 10] on div "Publish Theme Section" at bounding box center [515, 9] width 49 height 7
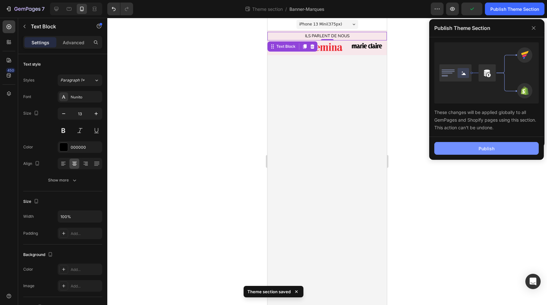
click at [493, 147] on div "Publish" at bounding box center [487, 148] width 16 height 7
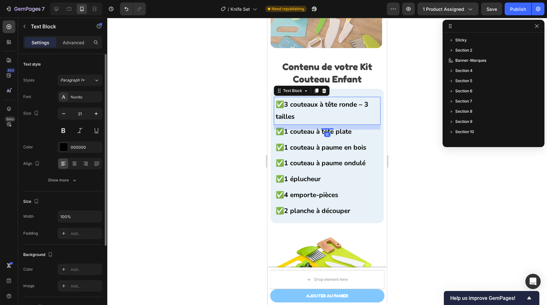
scroll to position [171, 0]
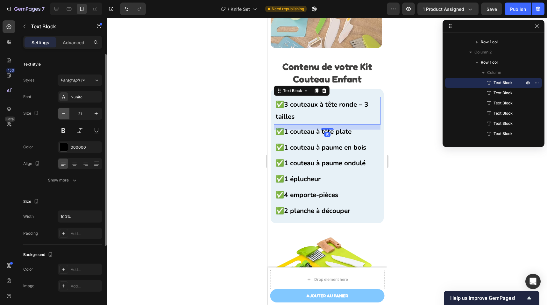
click at [63, 112] on icon "button" at bounding box center [64, 114] width 6 height 6
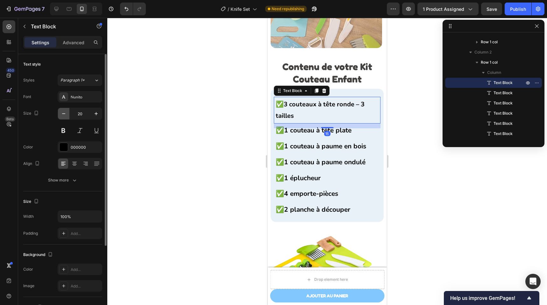
click at [64, 113] on icon "button" at bounding box center [64, 114] width 6 height 6
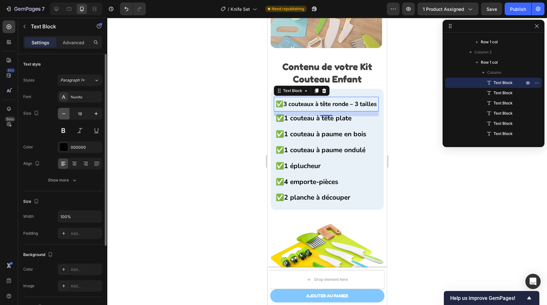
click at [64, 113] on icon "button" at bounding box center [64, 114] width 6 height 6
type input "17"
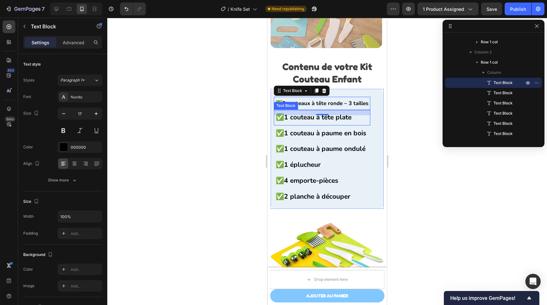
click at [304, 118] on strong "1 couteau à tête plate" at bounding box center [318, 117] width 68 height 9
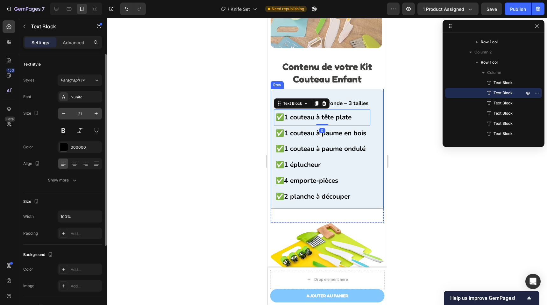
click at [84, 116] on input "21" at bounding box center [79, 113] width 21 height 11
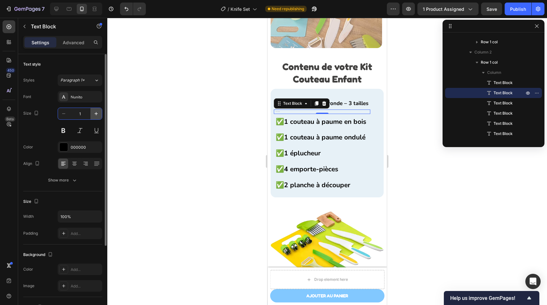
type input "16"
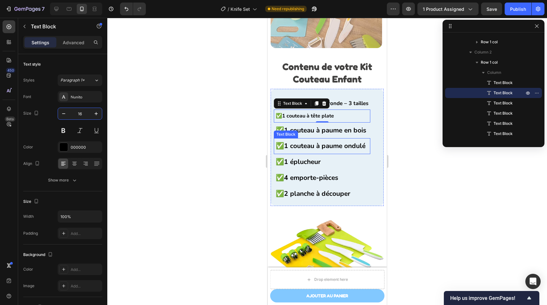
click at [335, 126] on strong "1 couteau à paume en bois" at bounding box center [325, 130] width 82 height 9
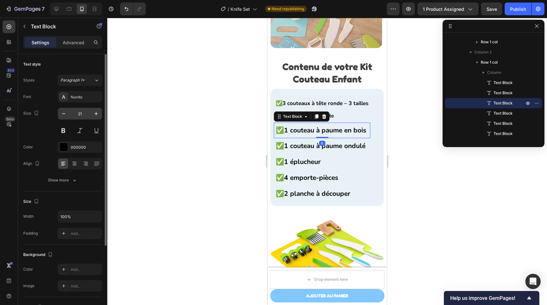
click at [75, 112] on input "21" at bounding box center [79, 113] width 21 height 11
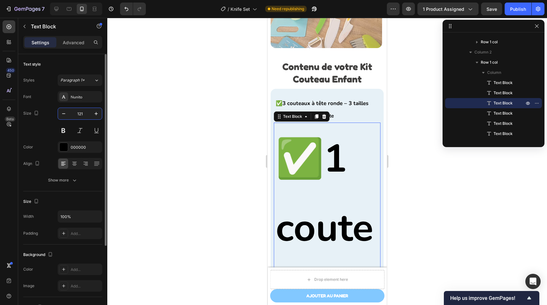
drag, startPoint x: 76, startPoint y: 113, endPoint x: 72, endPoint y: 113, distance: 4.1
click at [72, 113] on input "121" at bounding box center [79, 113] width 21 height 11
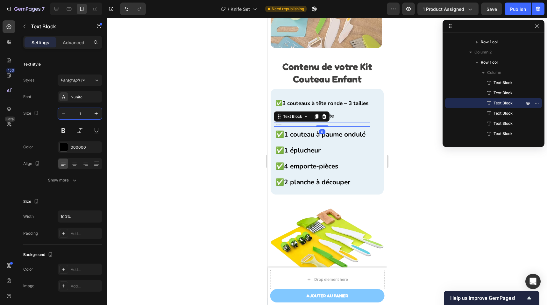
type input "16"
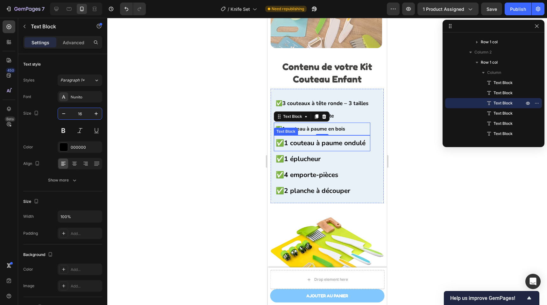
click at [329, 140] on strong "1 couteau à paume ondulé" at bounding box center [325, 143] width 82 height 9
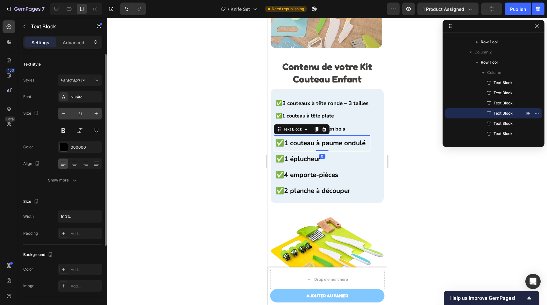
click at [87, 115] on input "21" at bounding box center [79, 113] width 21 height 11
type input "16"
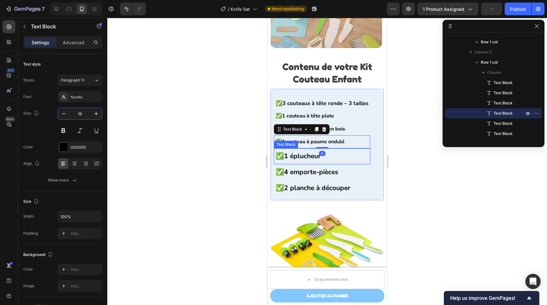
click at [305, 152] on strong "1 éplucheur" at bounding box center [302, 156] width 37 height 9
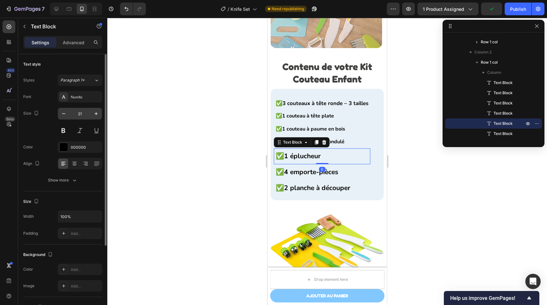
click at [85, 117] on input "21" at bounding box center [79, 113] width 21 height 11
type input "16"
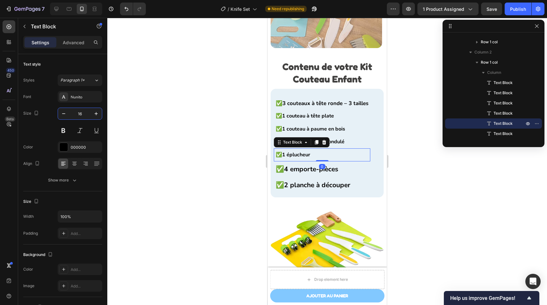
click at [304, 163] on p "✅ 4 emporte-pièces" at bounding box center [322, 169] width 93 height 12
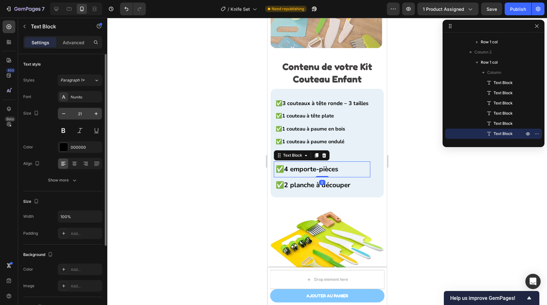
click at [85, 115] on input "21" at bounding box center [79, 113] width 21 height 11
type input "16"
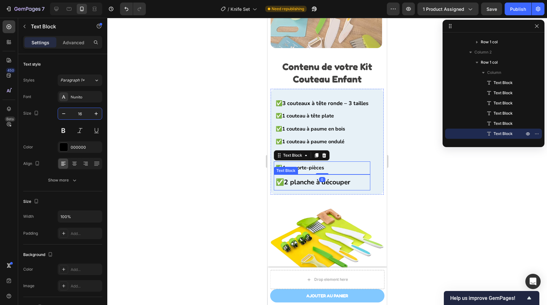
click at [298, 178] on strong "2 planche à découper" at bounding box center [317, 182] width 66 height 9
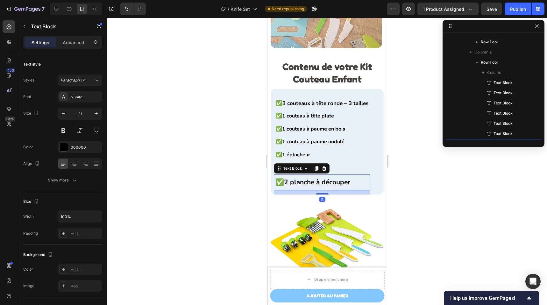
scroll to position [233, 0]
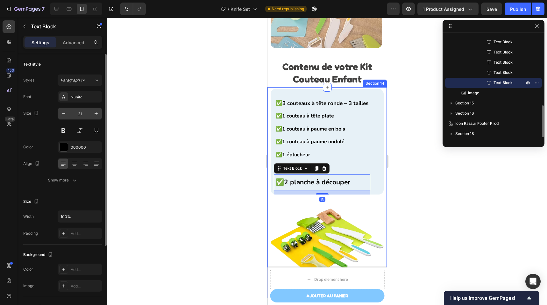
click at [76, 116] on input "21" at bounding box center [79, 113] width 21 height 11
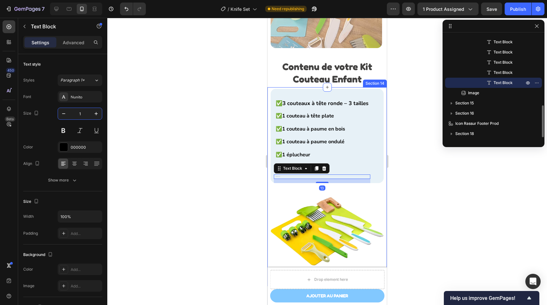
type input "16"
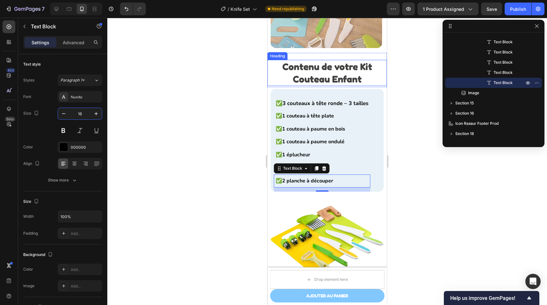
click at [278, 71] on h2 "Contenu de votre Kit Couteau Enfant" at bounding box center [328, 73] width 108 height 26
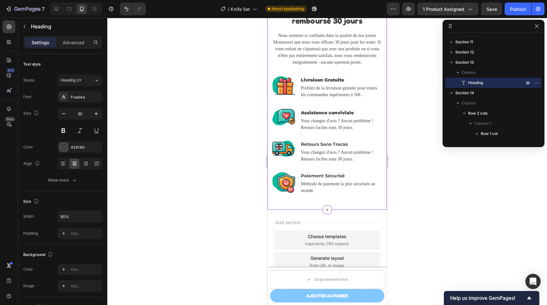
scroll to position [2585, 0]
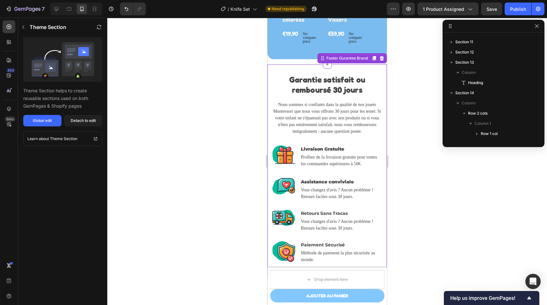
click at [310, 107] on p "Nous sommes si confiants dans la qualité de nos jouets Montessori que nous vous…" at bounding box center [327, 117] width 109 height 33
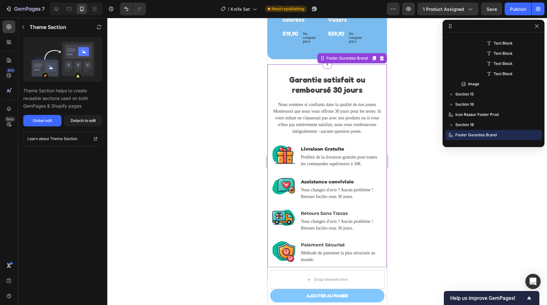
click at [512, 2] on div "7 Version history / Knife Set Need republishing Preview 1 product assigned Save…" at bounding box center [273, 9] width 547 height 18
click at [515, 10] on div "Publish" at bounding box center [518, 9] width 16 height 7
